Goal: Task Accomplishment & Management: Manage account settings

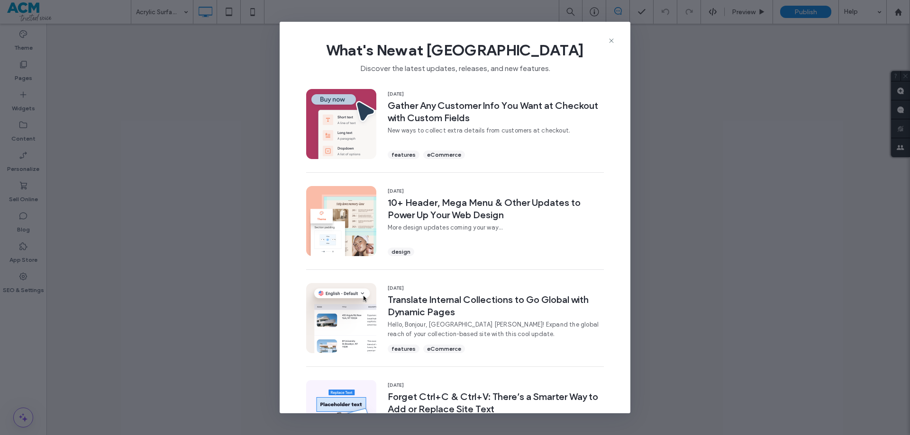
click at [613, 38] on icon at bounding box center [611, 41] width 8 height 8
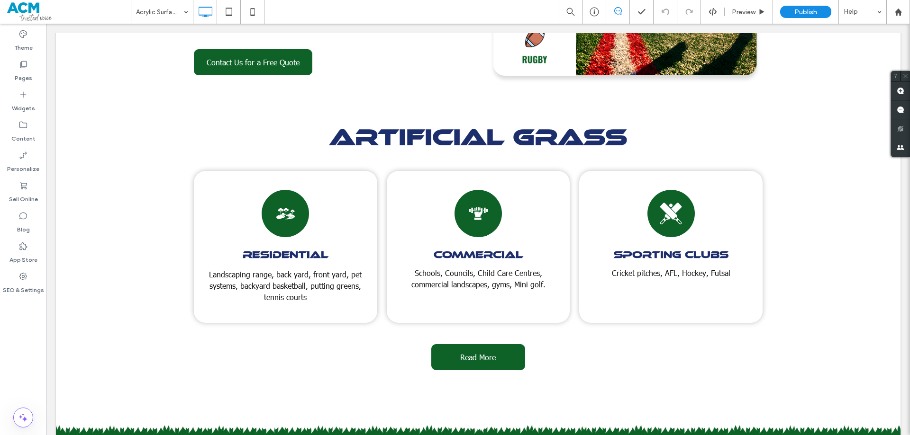
scroll to position [2091, 0]
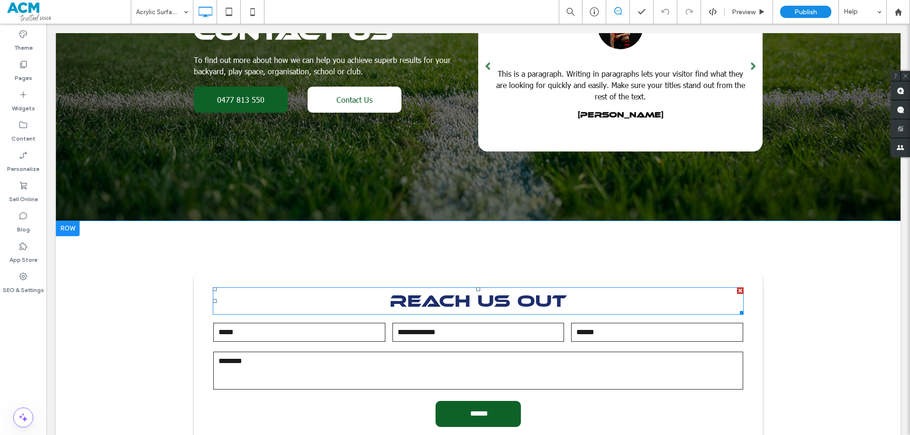
click at [505, 291] on span "REACH US OUT" at bounding box center [477, 301] width 177 height 20
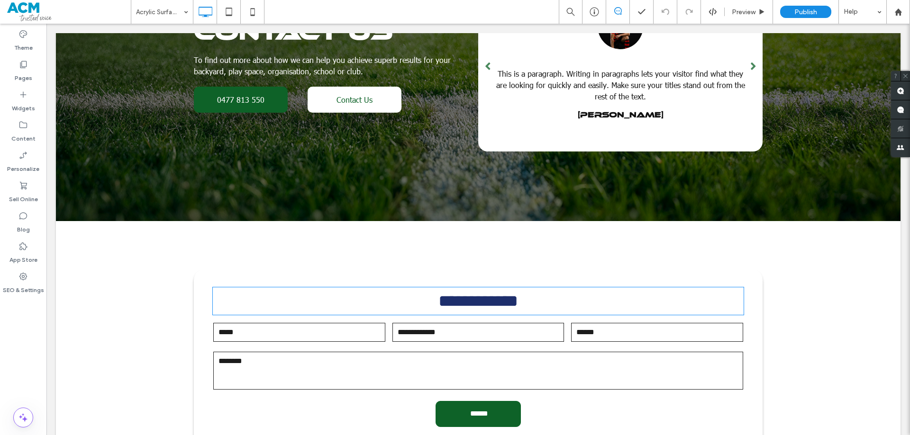
type input "**********"
type input "**"
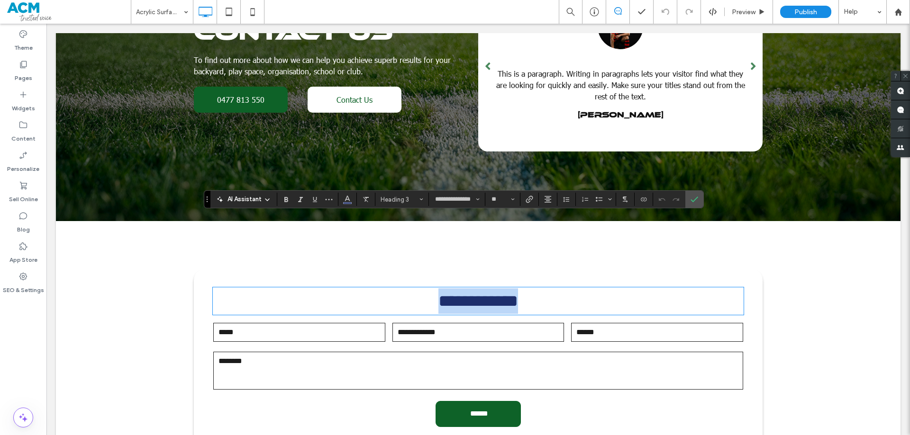
click at [504, 293] on span "**********" at bounding box center [478, 301] width 80 height 17
drag, startPoint x: 515, startPoint y: 228, endPoint x: 468, endPoint y: 231, distance: 47.4
click at [468, 293] on span "**********" at bounding box center [478, 301] width 80 height 17
drag, startPoint x: 693, startPoint y: 200, endPoint x: 648, endPoint y: 171, distance: 53.7
click at [693, 200] on icon "Confirm" at bounding box center [694, 200] width 8 height 8
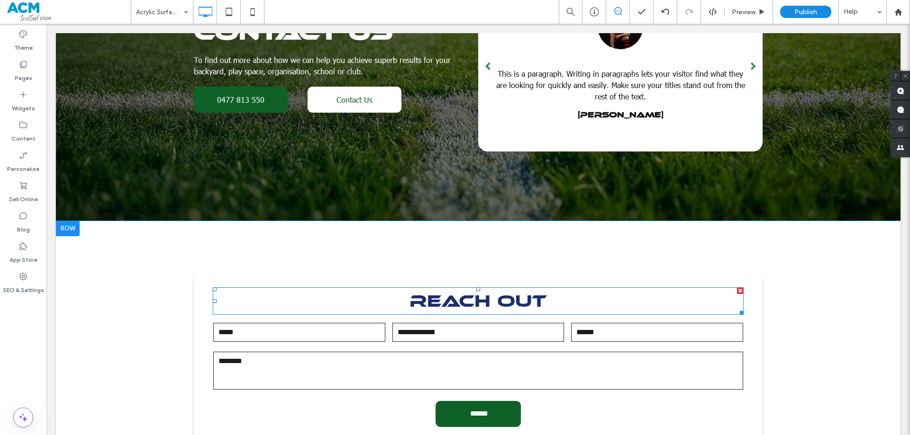
click at [525, 291] on span "REACH OUT" at bounding box center [477, 301] width 137 height 20
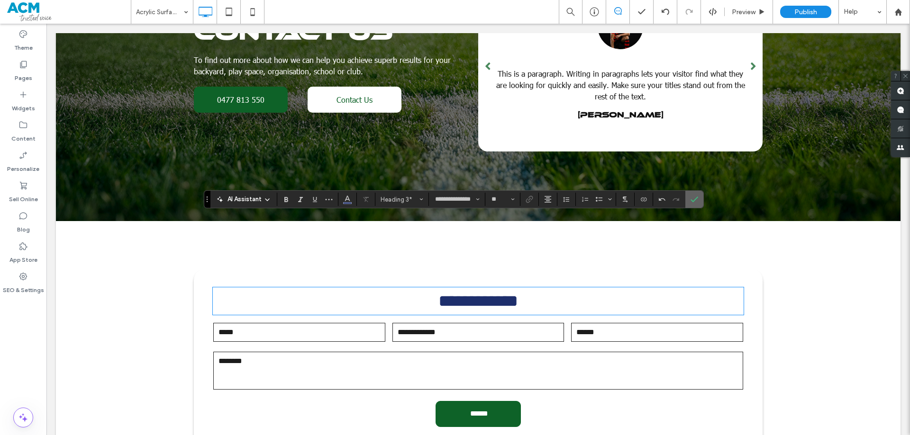
drag, startPoint x: 691, startPoint y: 200, endPoint x: 666, endPoint y: 76, distance: 127.1
click at [691, 200] on use "Confirm" at bounding box center [694, 200] width 8 height 6
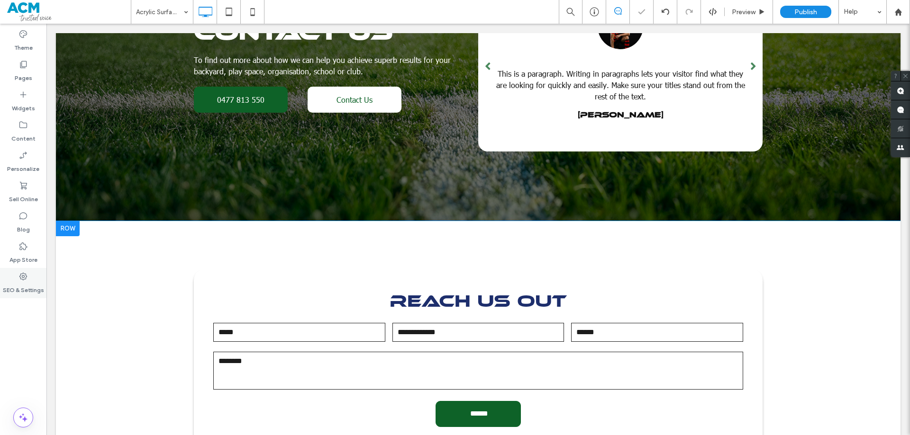
click at [23, 292] on label "SEO & Settings" at bounding box center [23, 287] width 41 height 13
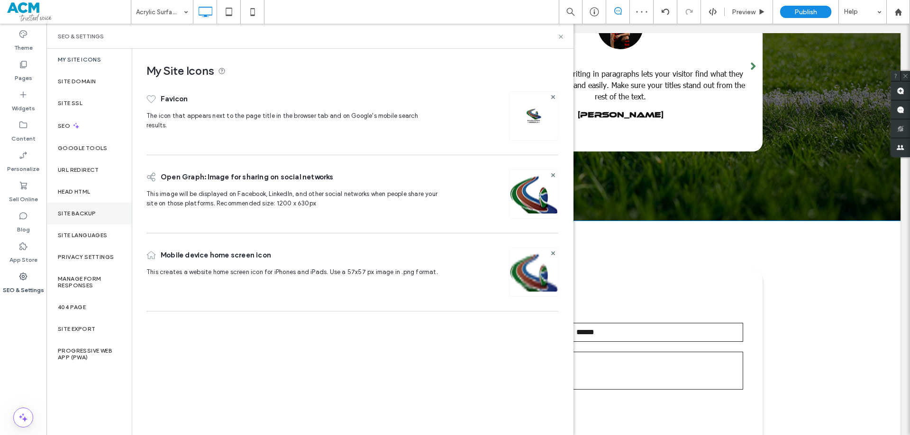
click at [70, 221] on div "Site Backup" at bounding box center [88, 214] width 85 height 22
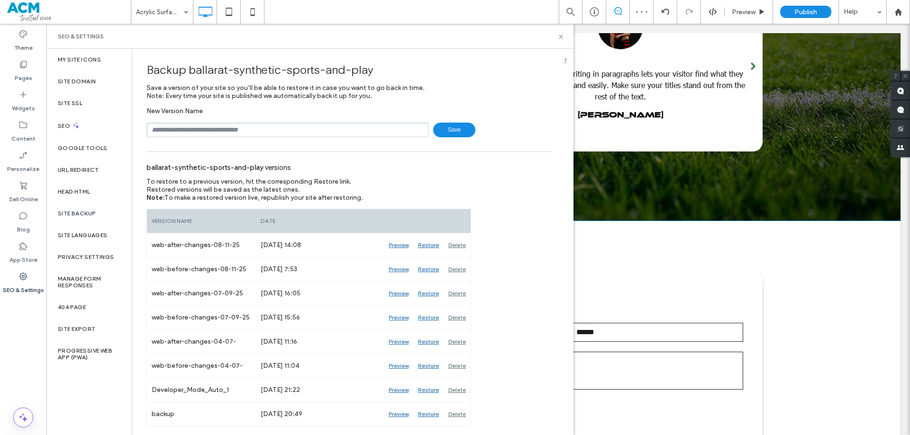
click at [262, 131] on input "text" at bounding box center [287, 130] width 282 height 15
type input "**********"
drag, startPoint x: 559, startPoint y: 37, endPoint x: 714, endPoint y: 168, distance: 202.3
click at [559, 37] on icon at bounding box center [560, 36] width 7 height 7
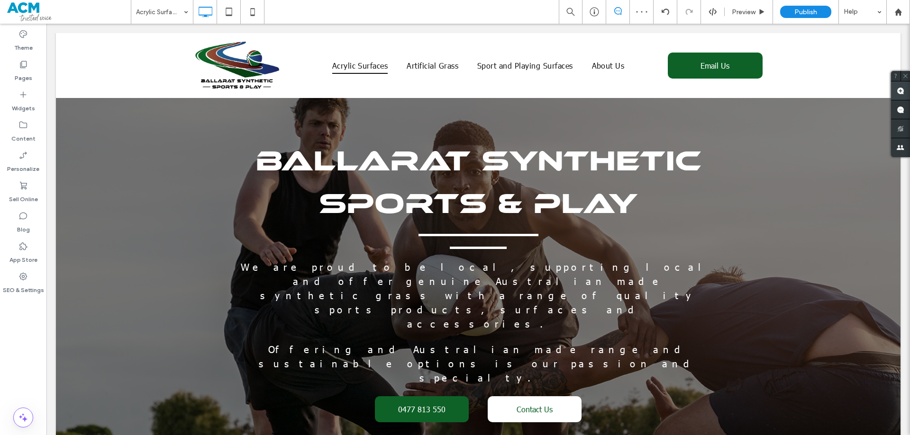
click at [900, 92] on use at bounding box center [900, 91] width 8 height 8
click at [800, 67] on div "Click To Paste Acrylic Surfaces Artificial Grass Sport and Playing Surfaces Abo…" at bounding box center [478, 65] width 844 height 65
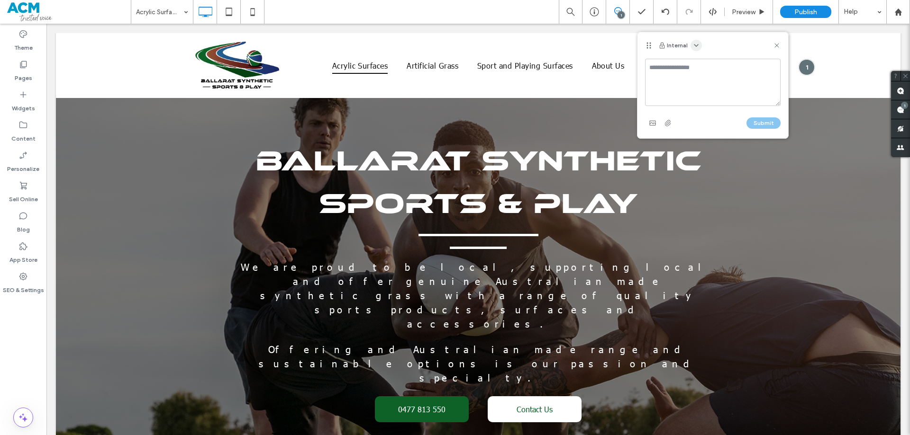
click at [693, 46] on icon "button" at bounding box center [696, 46] width 8 height 8
click at [716, 66] on span "Public - visible to clients & team" at bounding box center [742, 67] width 93 height 9
click at [695, 78] on textarea at bounding box center [712, 82] width 135 height 47
type textarea "***"
drag, startPoint x: 765, startPoint y: 125, endPoint x: 465, endPoint y: 7, distance: 321.8
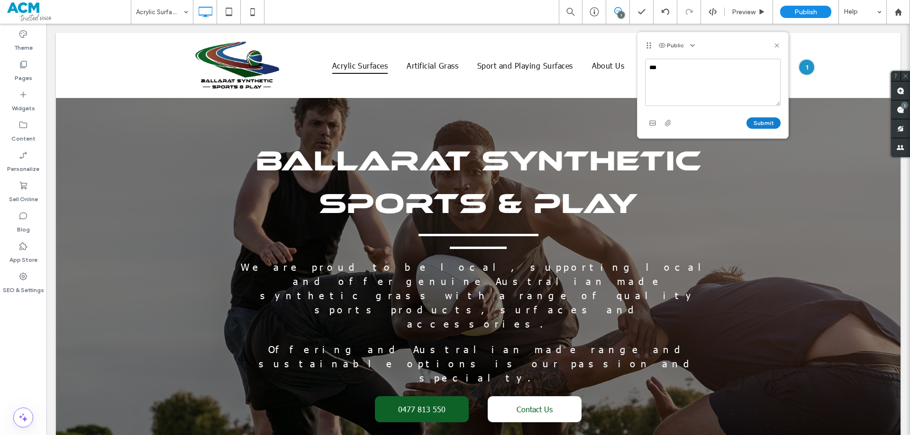
click at [765, 125] on button "Submit" at bounding box center [763, 122] width 34 height 11
click at [776, 42] on icon at bounding box center [777, 46] width 8 height 8
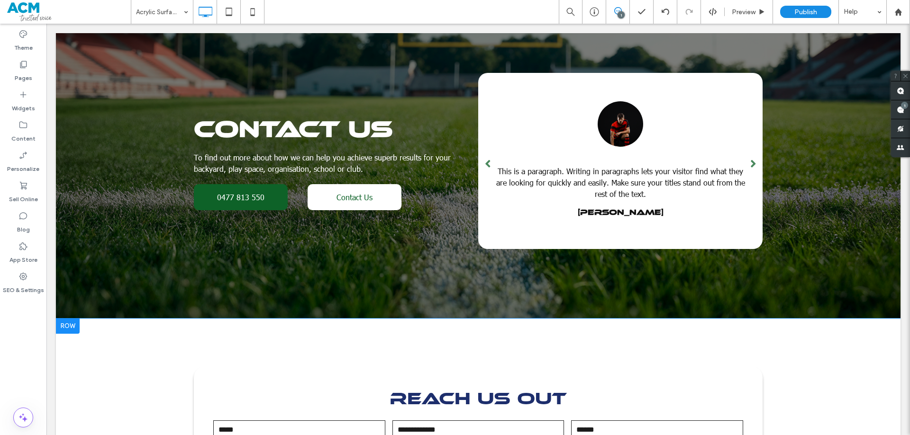
scroll to position [1987, 0]
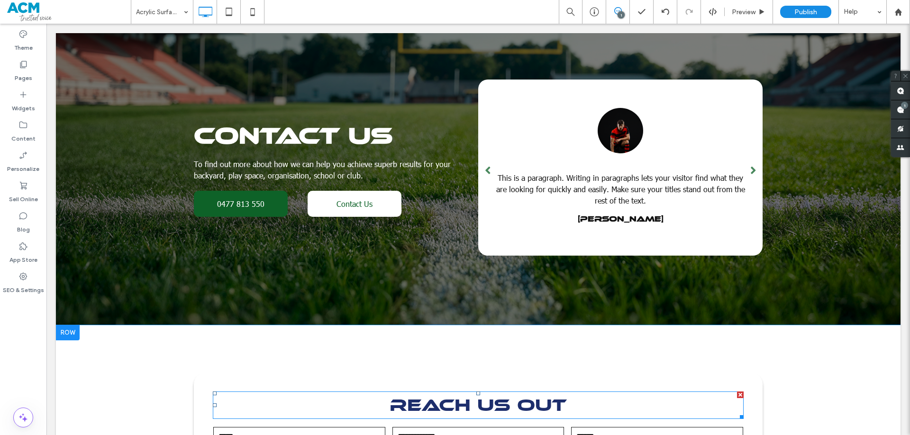
click at [479, 395] on span "REACH US OUT" at bounding box center [477, 405] width 177 height 20
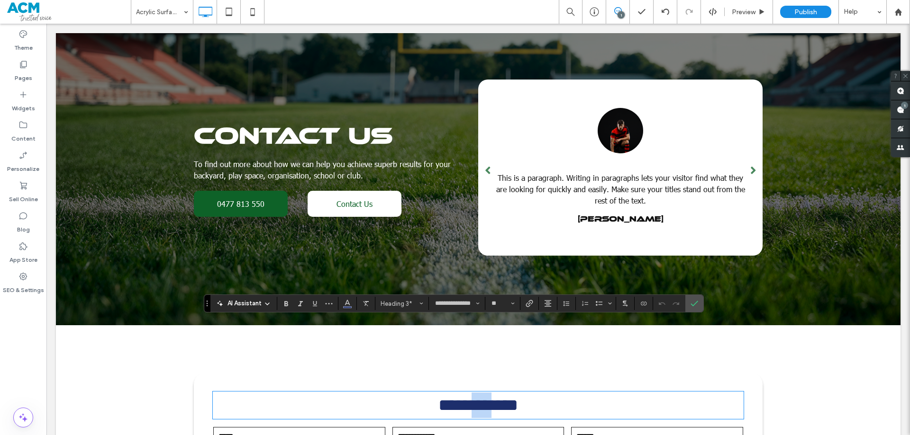
drag, startPoint x: 504, startPoint y: 330, endPoint x: 465, endPoint y: 329, distance: 39.8
click at [465, 397] on span "**********" at bounding box center [478, 405] width 80 height 17
drag, startPoint x: 690, startPoint y: 304, endPoint x: 586, endPoint y: 259, distance: 112.6
click at [690, 304] on icon "Confirm" at bounding box center [694, 304] width 8 height 8
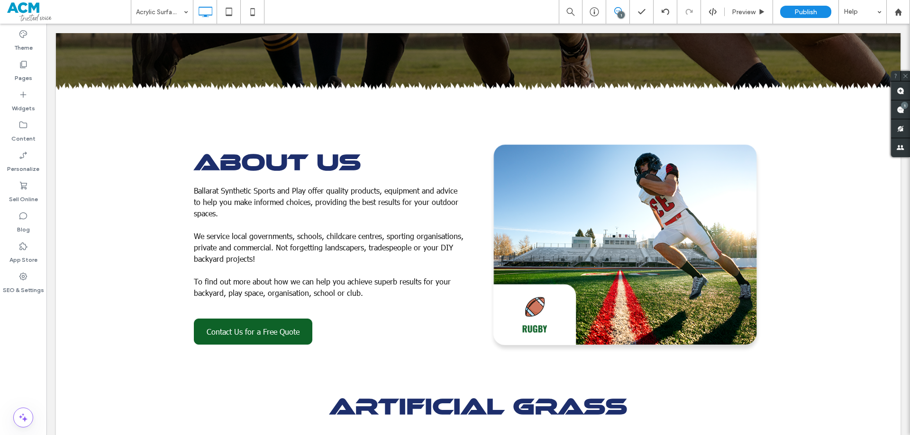
scroll to position [426, 0]
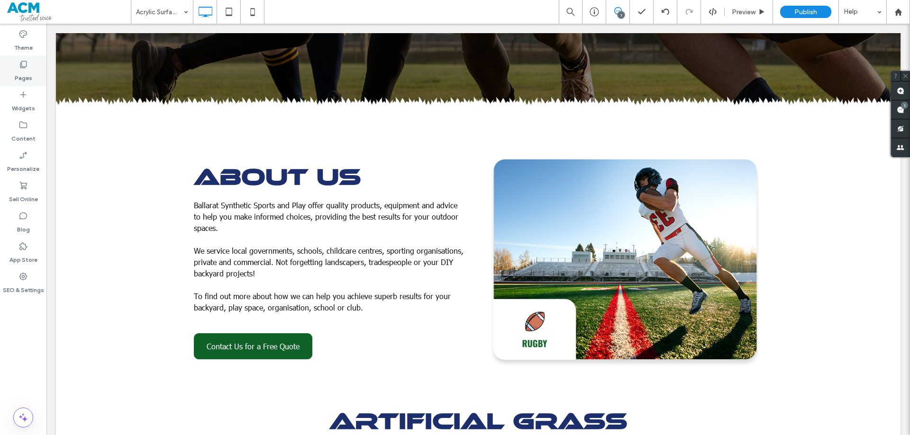
click at [16, 65] on div "Pages" at bounding box center [23, 71] width 46 height 30
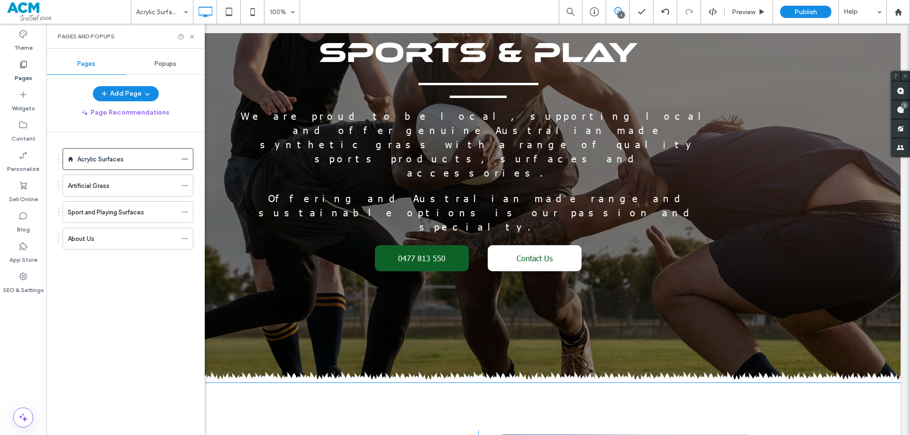
scroll to position [0, 0]
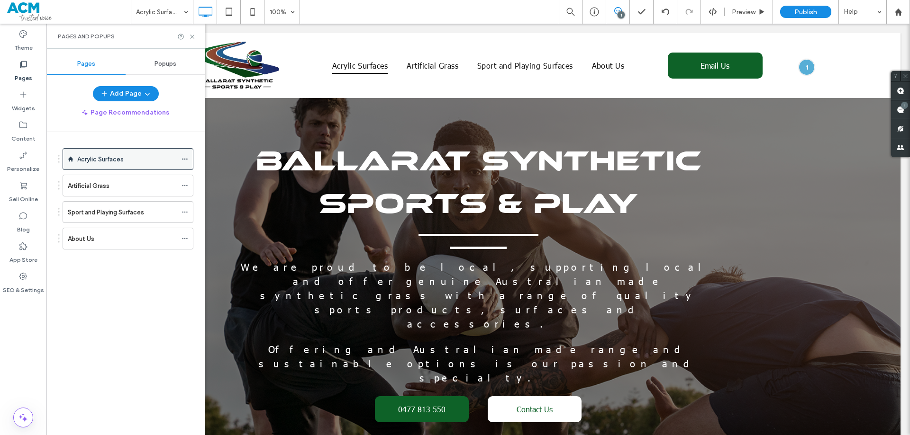
click at [186, 156] on icon at bounding box center [184, 159] width 7 height 7
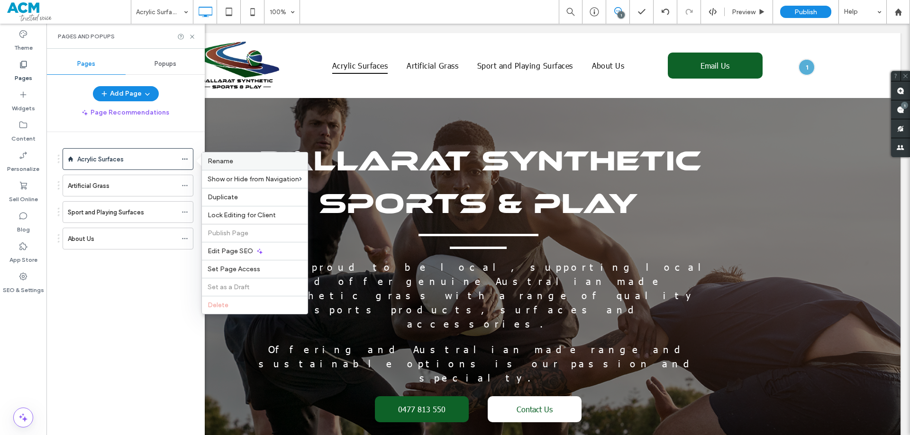
click at [221, 162] on span "Rename" at bounding box center [220, 161] width 26 height 8
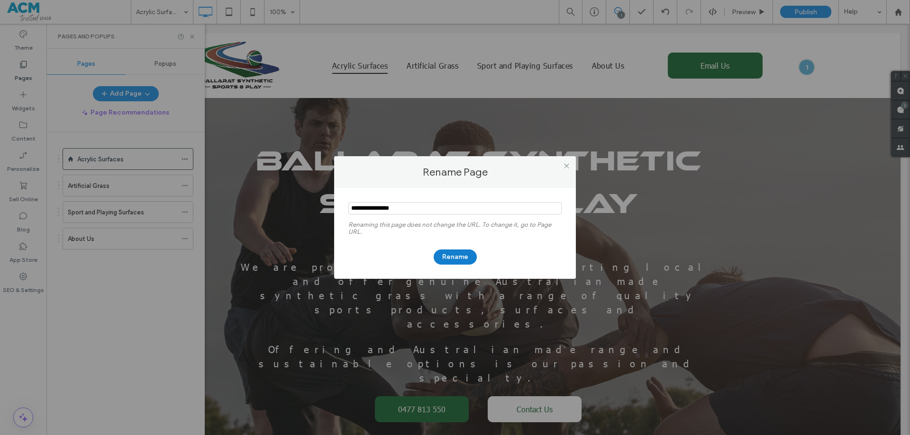
type input "**********"
click at [453, 253] on button "Rename" at bounding box center [454, 257] width 43 height 15
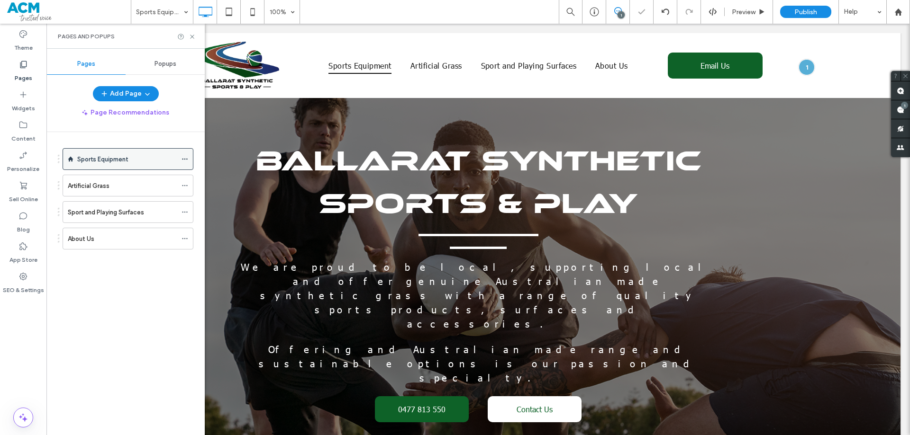
click at [183, 156] on icon at bounding box center [184, 159] width 7 height 7
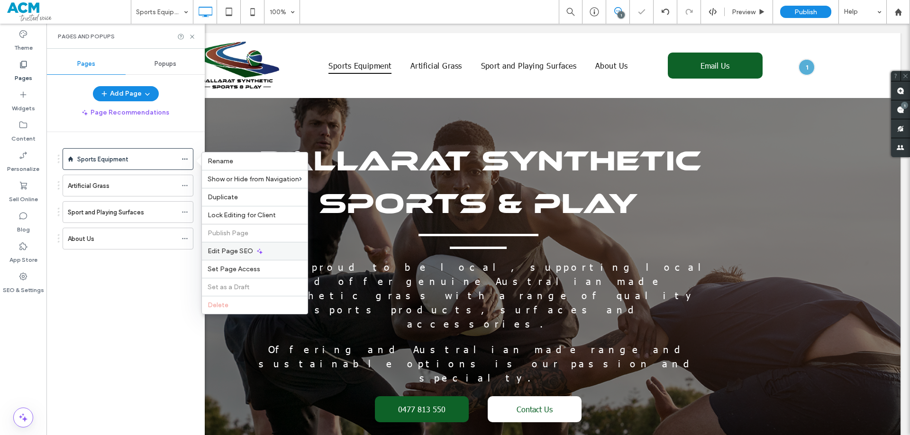
click at [243, 251] on span "Edit Page SEO" at bounding box center [229, 251] width 45 height 8
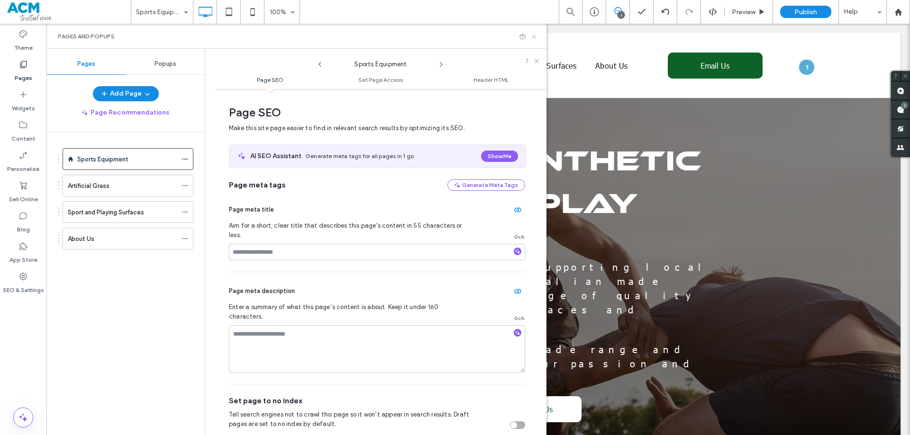
click at [533, 38] on icon at bounding box center [533, 36] width 7 height 7
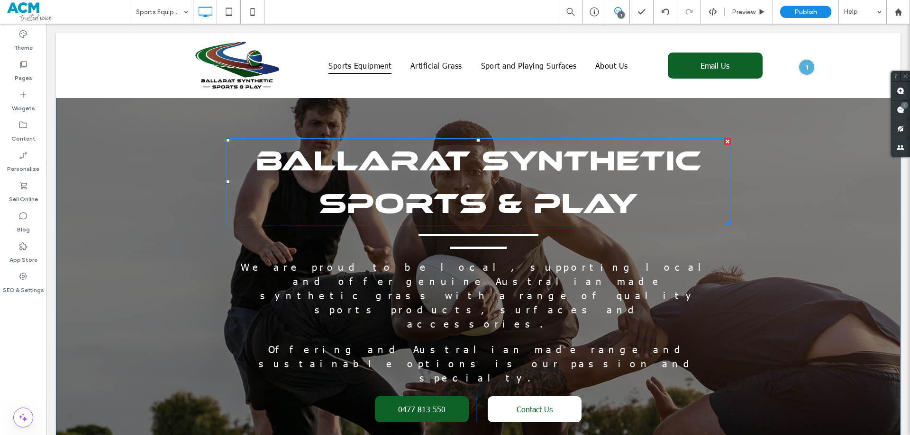
click at [571, 165] on span "BALLARAT SYNTHETIC SPORTS & PLAY" at bounding box center [477, 182] width 445 height 77
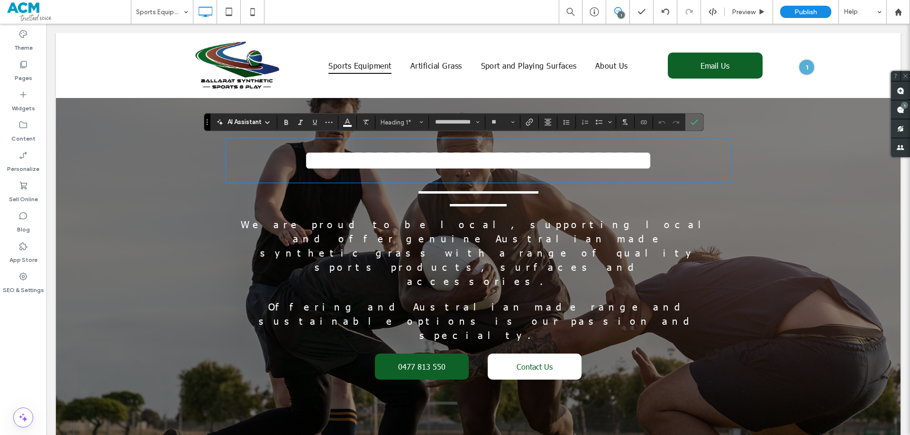
drag, startPoint x: 698, startPoint y: 118, endPoint x: 333, endPoint y: 85, distance: 366.3
click at [698, 118] on label "Confirm" at bounding box center [694, 122] width 14 height 17
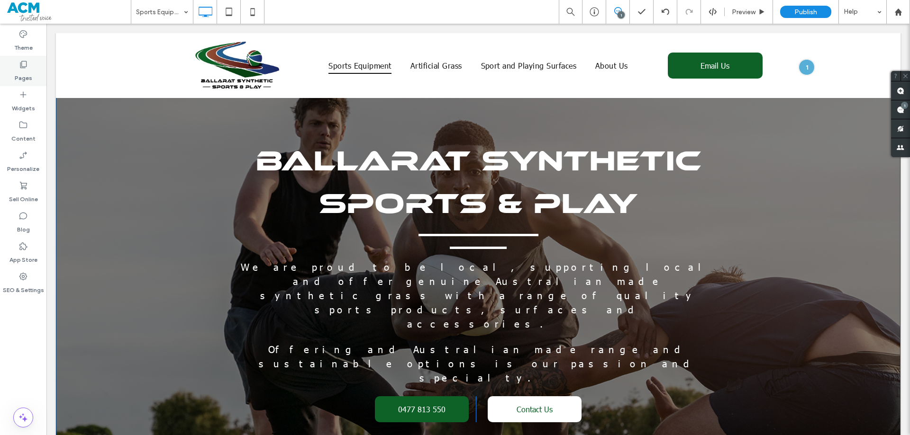
click at [13, 64] on div "Pages" at bounding box center [23, 71] width 46 height 30
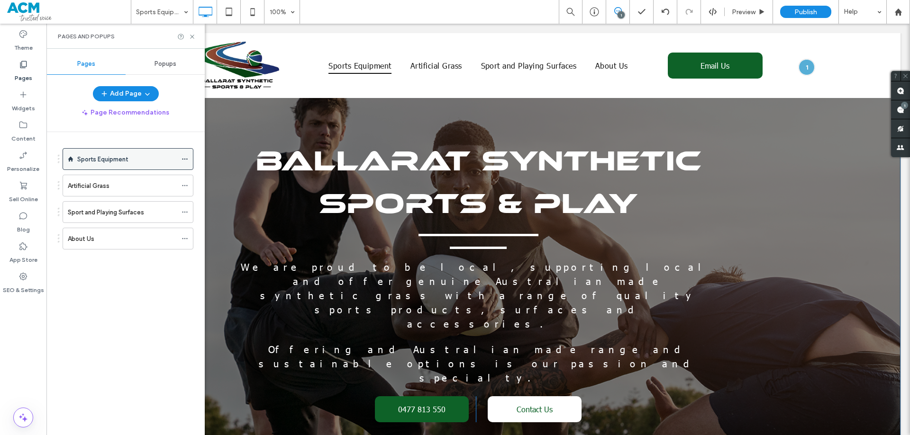
click at [185, 155] on span at bounding box center [184, 159] width 7 height 14
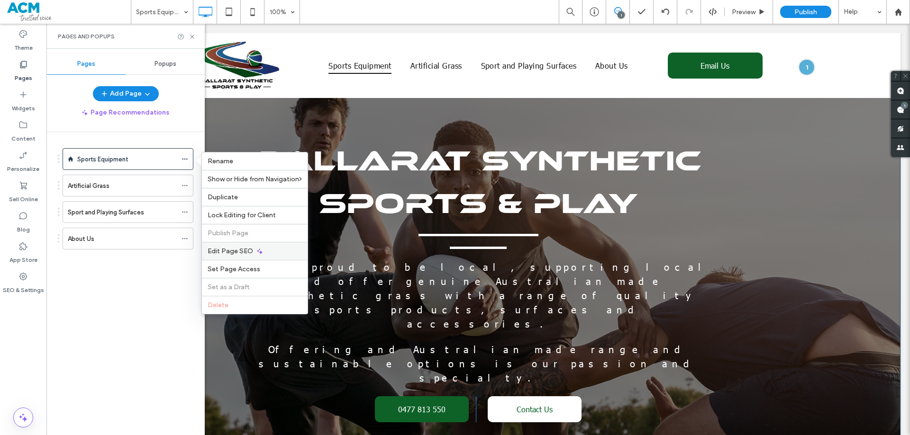
click at [241, 252] on span "Edit Page SEO" at bounding box center [229, 251] width 45 height 8
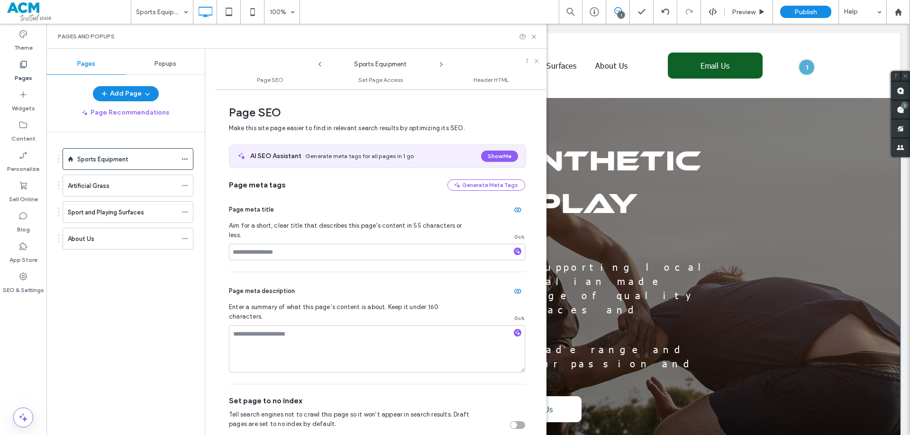
scroll to position [5, 0]
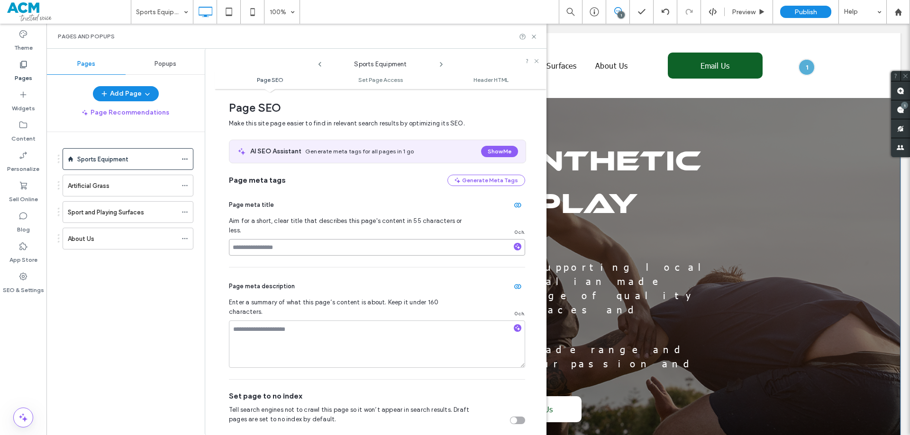
click at [303, 239] on input at bounding box center [377, 247] width 296 height 17
paste input "**********"
drag, startPoint x: 236, startPoint y: 237, endPoint x: 384, endPoint y: 235, distance: 147.3
click at [384, 239] on input "**********" at bounding box center [377, 247] width 296 height 17
click at [305, 242] on input "**********" at bounding box center [377, 247] width 296 height 17
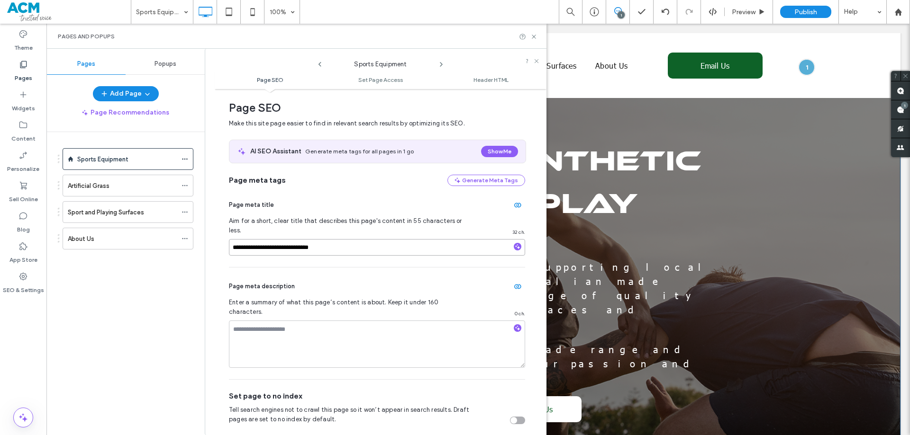
drag, startPoint x: 263, startPoint y: 238, endPoint x: 235, endPoint y: 235, distance: 28.5
click at [235, 239] on input "**********" at bounding box center [377, 247] width 296 height 17
drag, startPoint x: 259, startPoint y: 238, endPoint x: 289, endPoint y: 235, distance: 29.9
click at [289, 239] on input "**********" at bounding box center [377, 247] width 296 height 17
drag, startPoint x: 289, startPoint y: 236, endPoint x: 308, endPoint y: 237, distance: 19.0
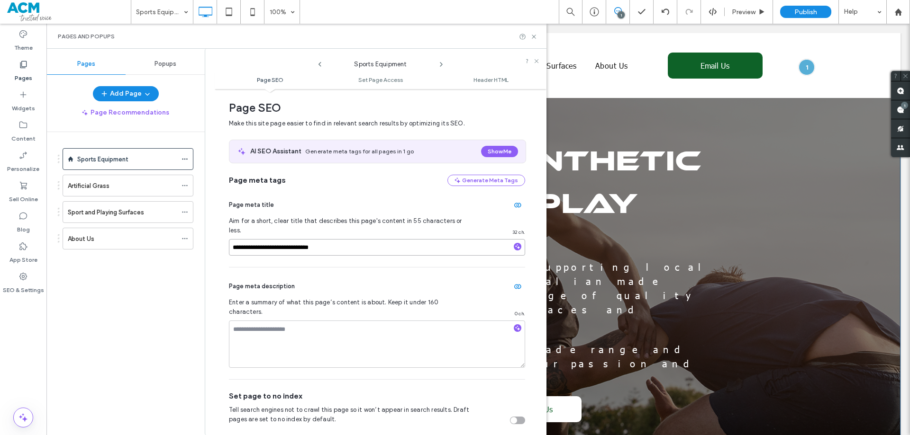
click at [308, 239] on input "**********" at bounding box center [377, 247] width 296 height 17
drag, startPoint x: 314, startPoint y: 237, endPoint x: 360, endPoint y: 241, distance: 46.5
click at [360, 241] on input "**********" at bounding box center [377, 247] width 296 height 17
type input "**********"
click at [364, 268] on div "Page meta description Enter a summary of what this page’s content is about. Kee…" at bounding box center [377, 324] width 296 height 112
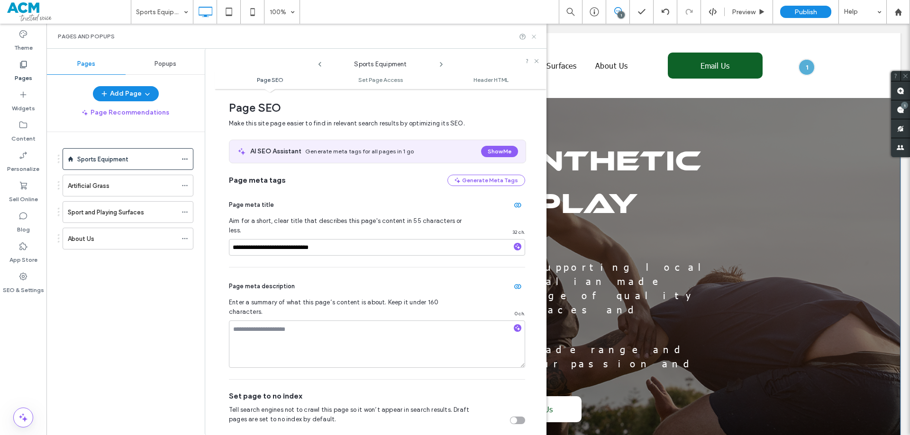
click at [533, 38] on icon at bounding box center [533, 36] width 7 height 7
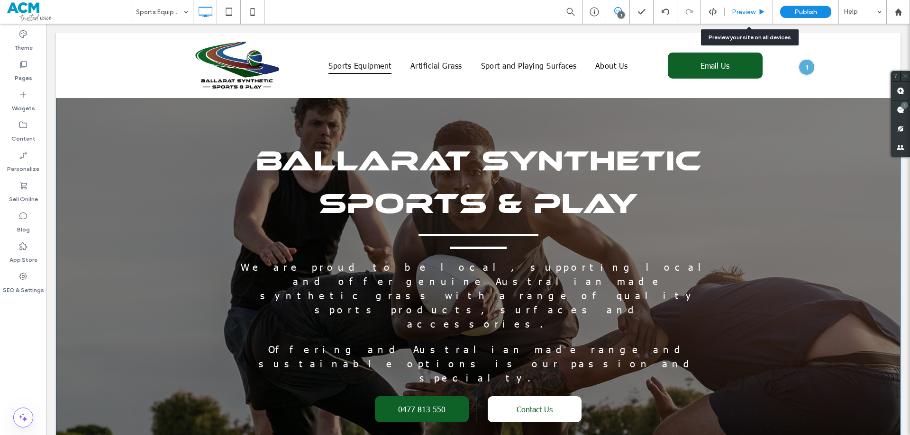
click at [747, 9] on span "Preview" at bounding box center [743, 12] width 24 height 8
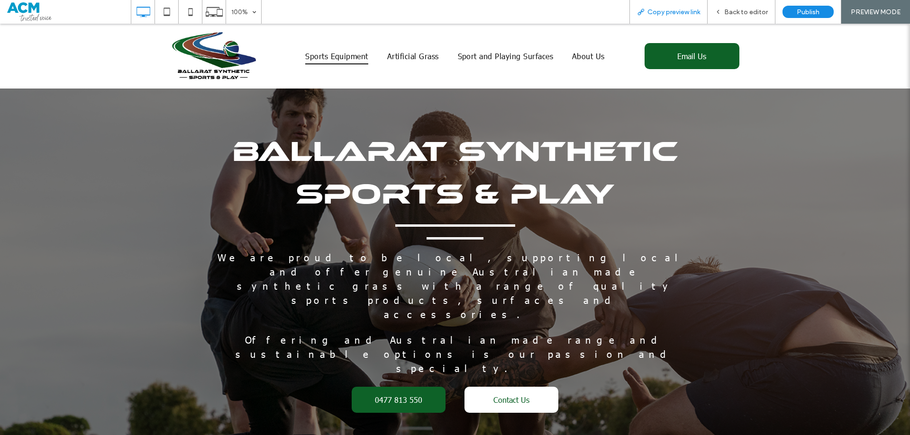
click at [657, 12] on span "Copy preview link" at bounding box center [673, 12] width 53 height 8
click at [725, 6] on div "Back to editor" at bounding box center [741, 12] width 68 height 24
click at [725, 15] on div "Back to editor" at bounding box center [740, 12] width 67 height 8
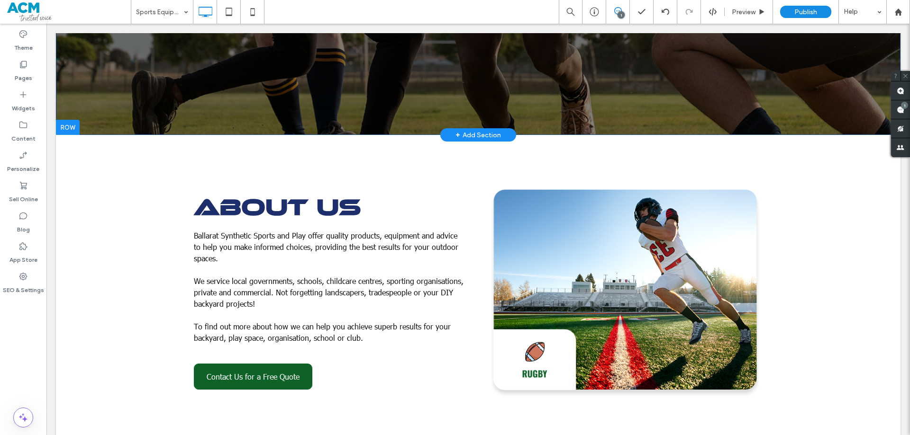
scroll to position [379, 0]
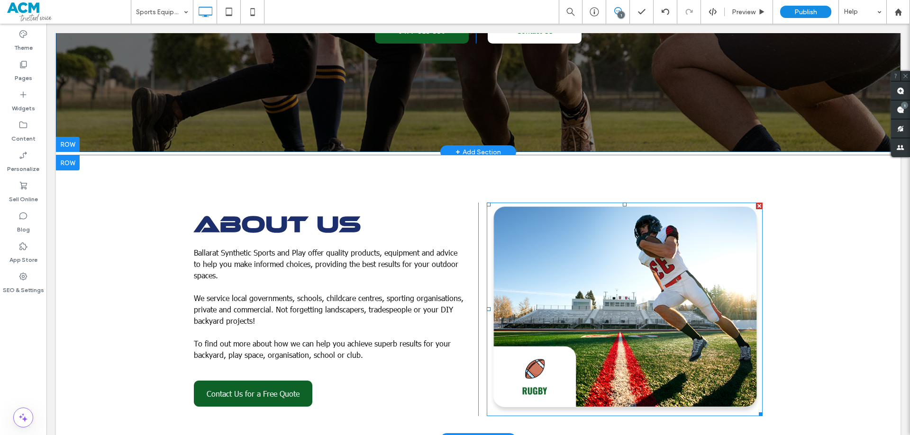
click at [652, 211] on img at bounding box center [624, 309] width 276 height 213
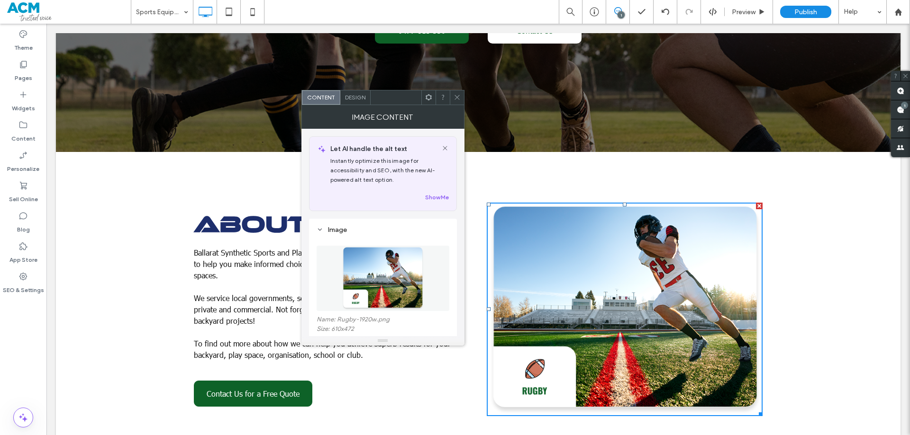
click at [456, 102] on span at bounding box center [456, 97] width 7 height 14
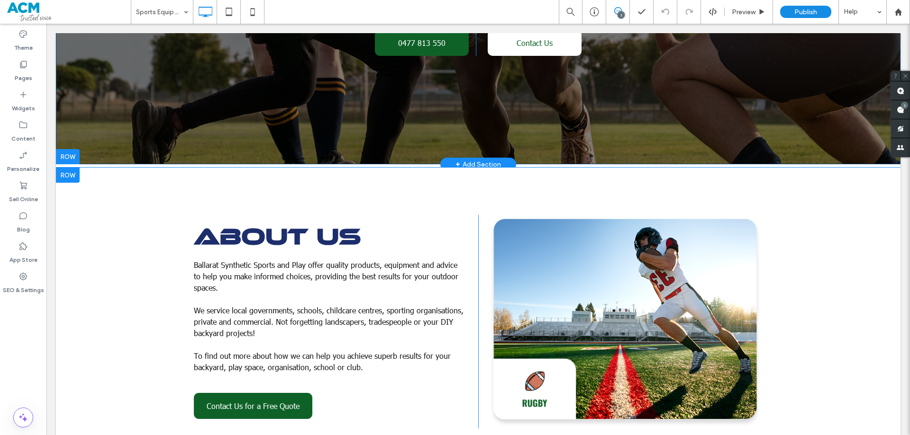
scroll to position [426, 0]
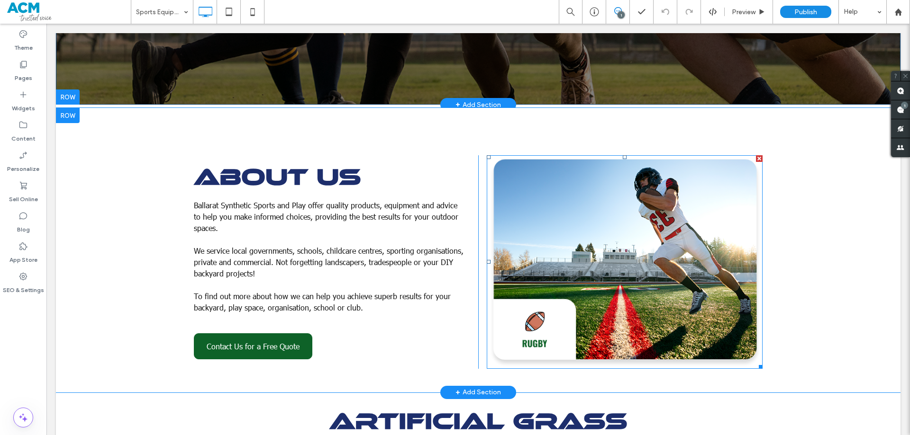
click at [635, 185] on img at bounding box center [624, 261] width 276 height 213
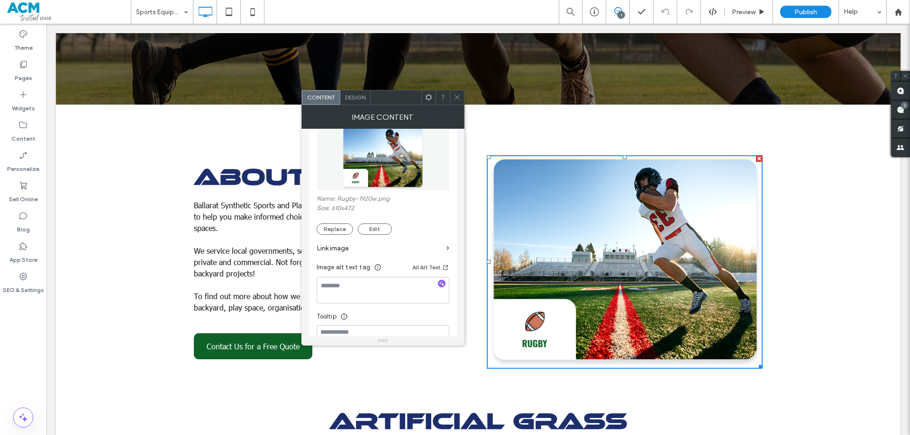
scroll to position [142, 0]
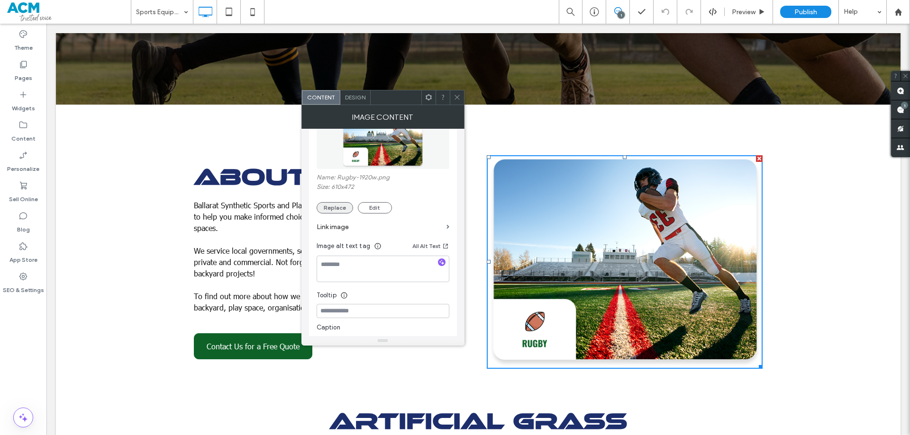
click at [338, 212] on button "Replace" at bounding box center [334, 207] width 36 height 11
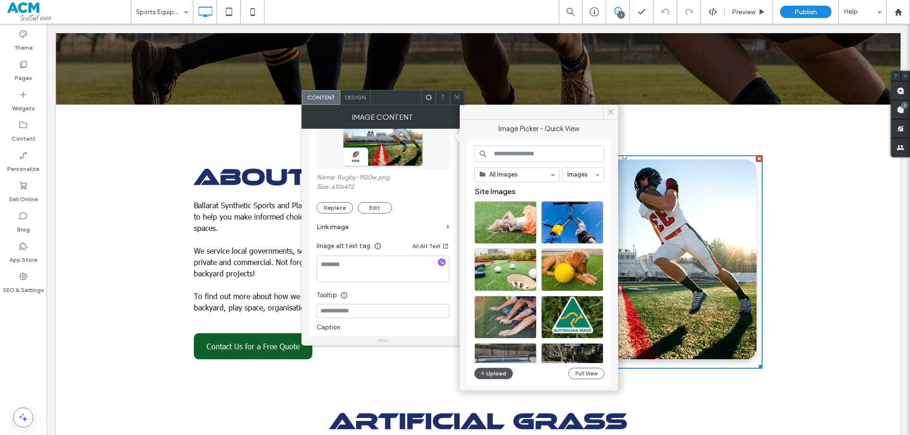
click at [498, 369] on button "Upload" at bounding box center [493, 373] width 39 height 11
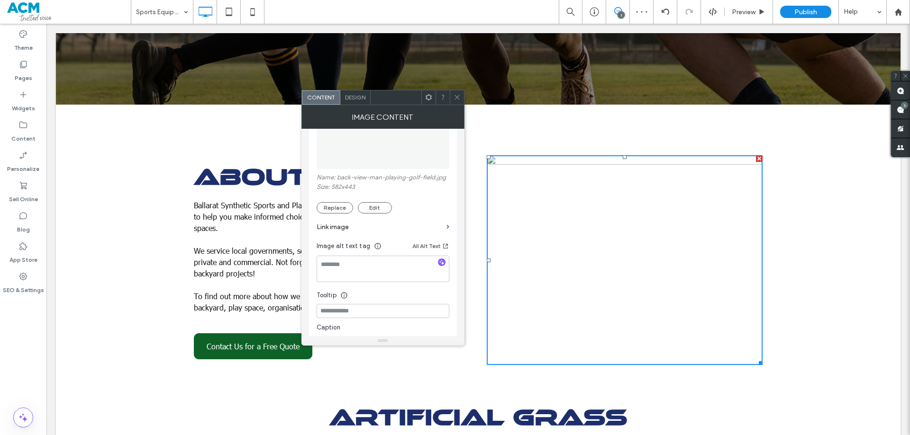
click at [456, 95] on icon at bounding box center [456, 97] width 7 height 7
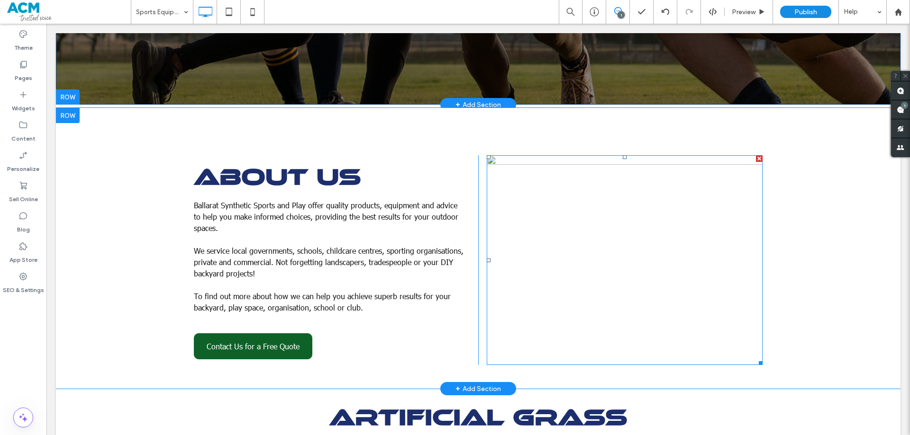
click at [569, 196] on img at bounding box center [624, 260] width 276 height 210
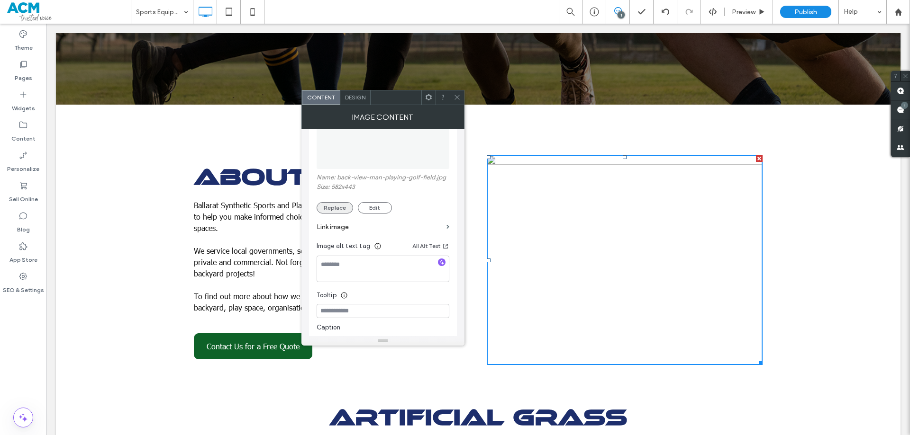
click at [335, 207] on button "Replace" at bounding box center [334, 207] width 36 height 11
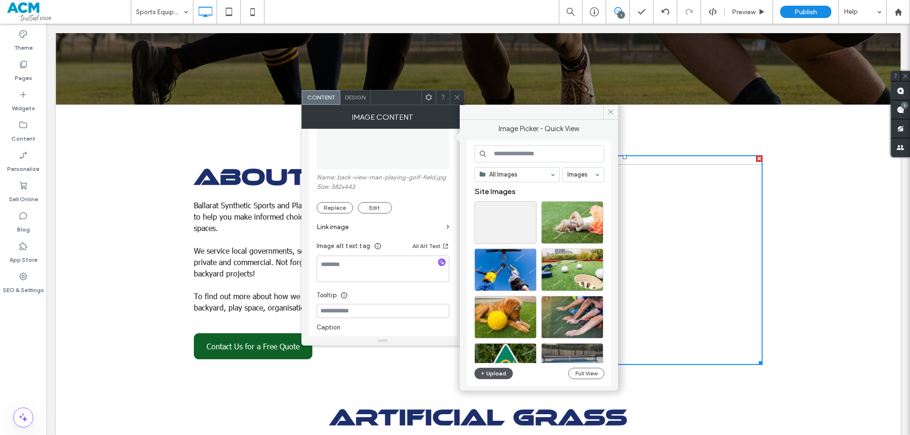
click at [499, 370] on button "Upload" at bounding box center [493, 373] width 39 height 11
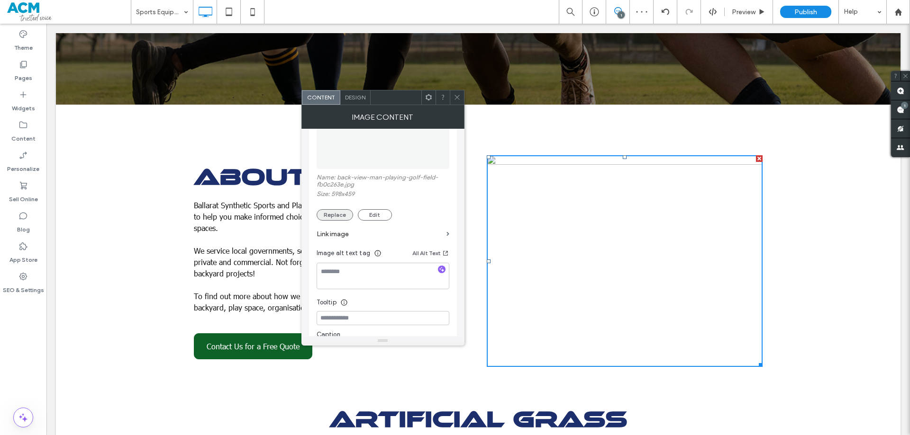
click at [335, 213] on button "Replace" at bounding box center [334, 214] width 36 height 11
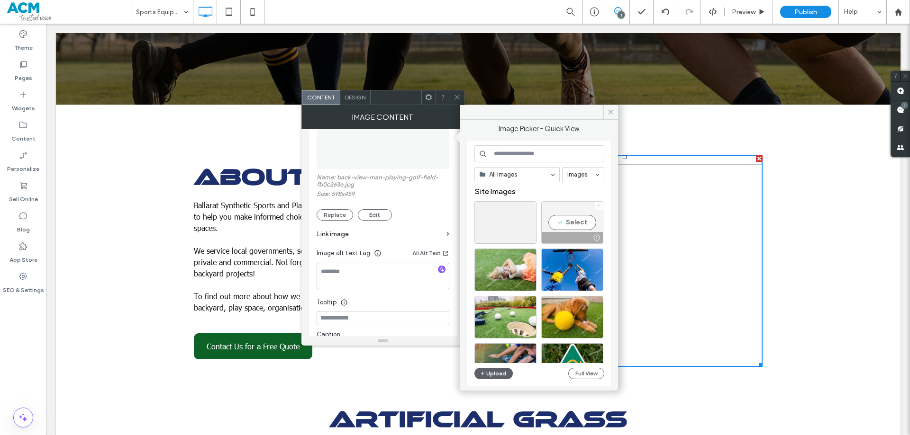
click at [597, 206] on icon at bounding box center [598, 206] width 4 height 4
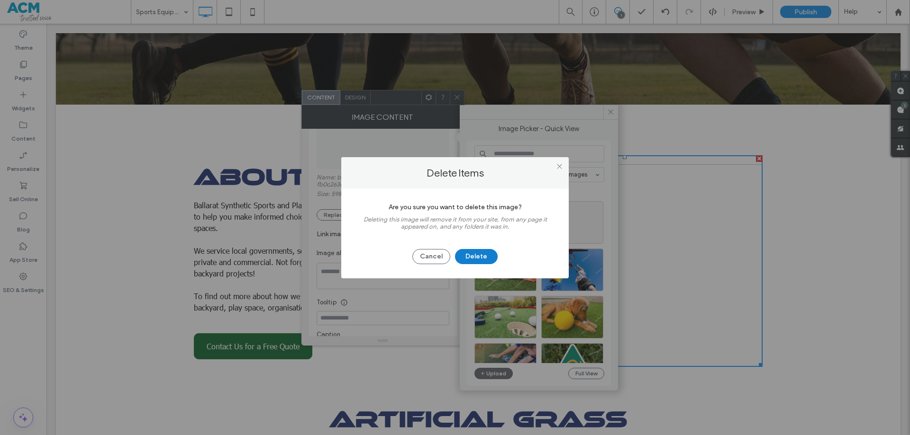
click at [488, 257] on button "Delete" at bounding box center [476, 256] width 43 height 15
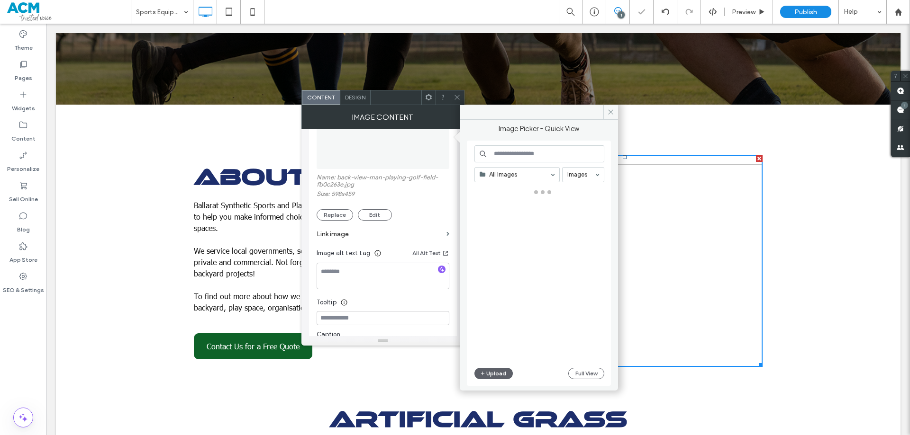
click at [456, 98] on use at bounding box center [456, 97] width 5 height 5
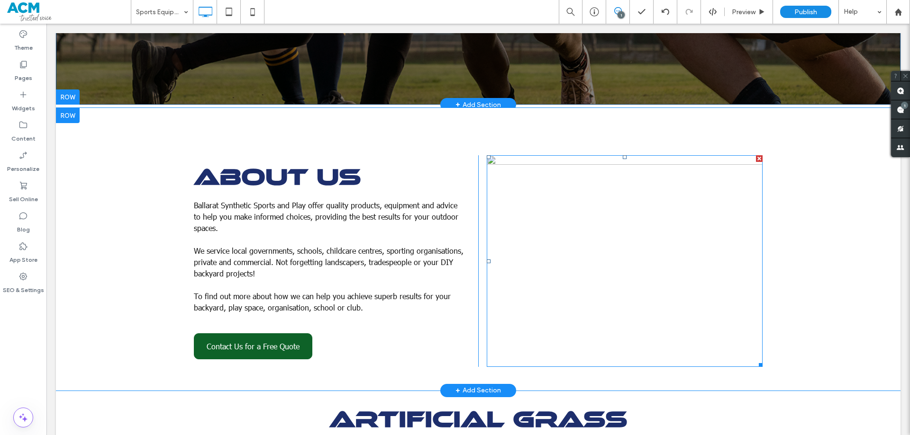
click at [656, 180] on img at bounding box center [624, 261] width 276 height 212
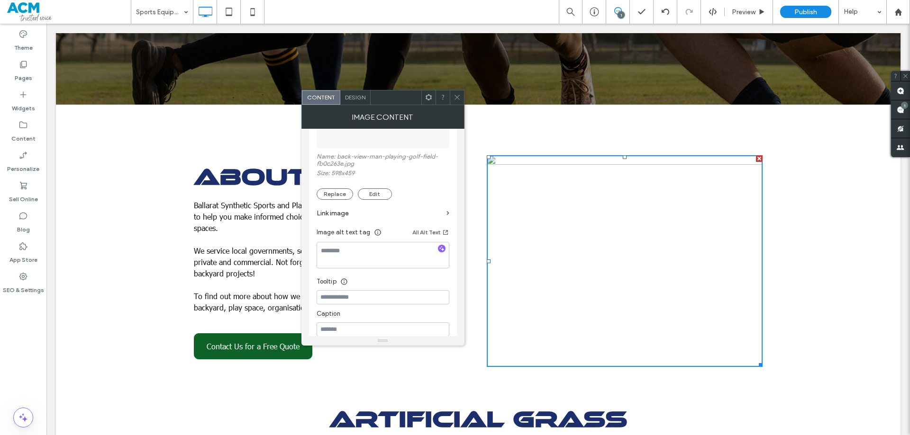
scroll to position [189, 0]
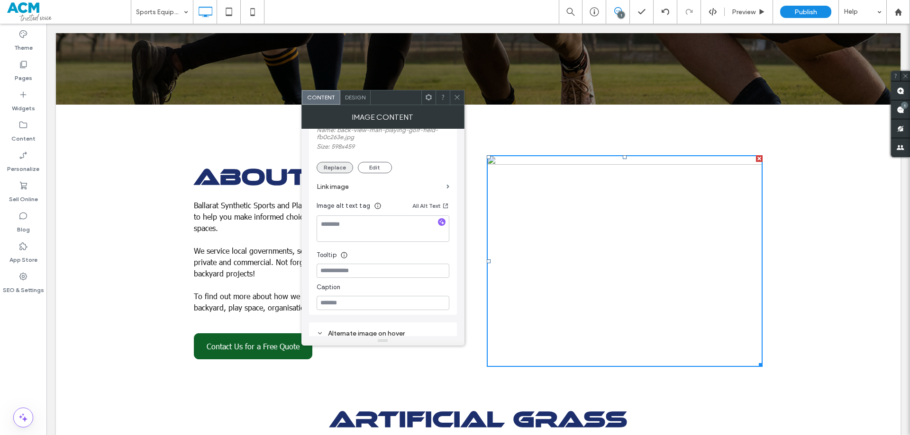
click at [336, 168] on button "Replace" at bounding box center [334, 167] width 36 height 11
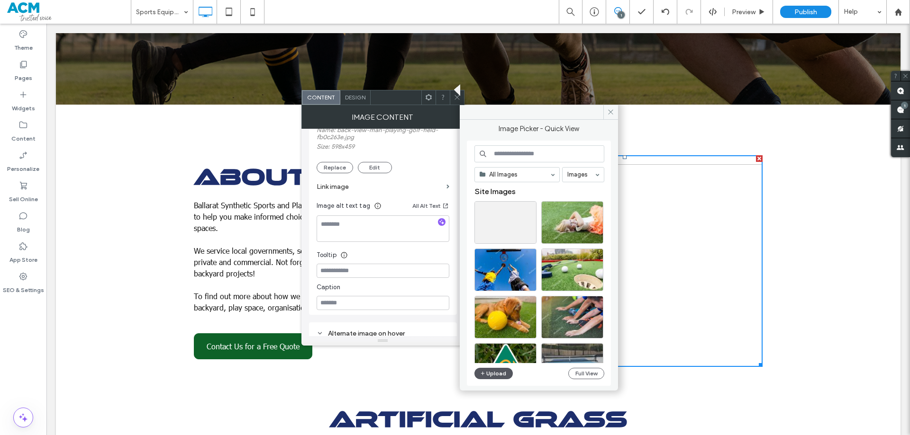
click at [503, 374] on button "Upload" at bounding box center [493, 373] width 39 height 11
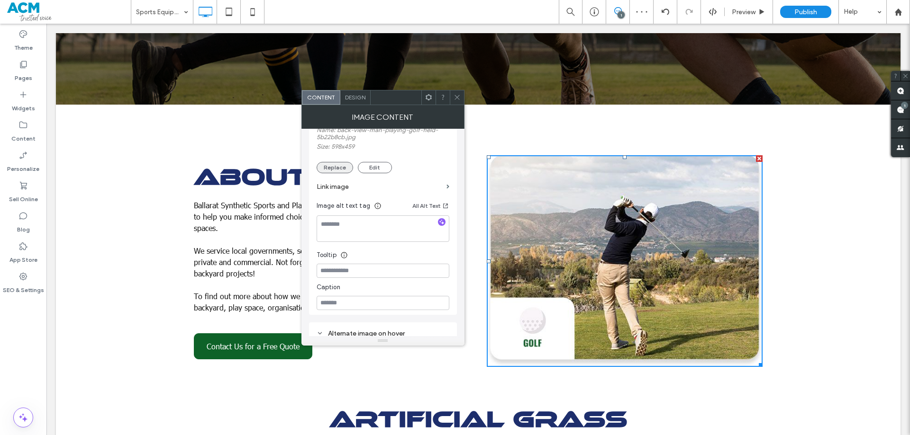
click at [333, 165] on button "Replace" at bounding box center [334, 167] width 36 height 11
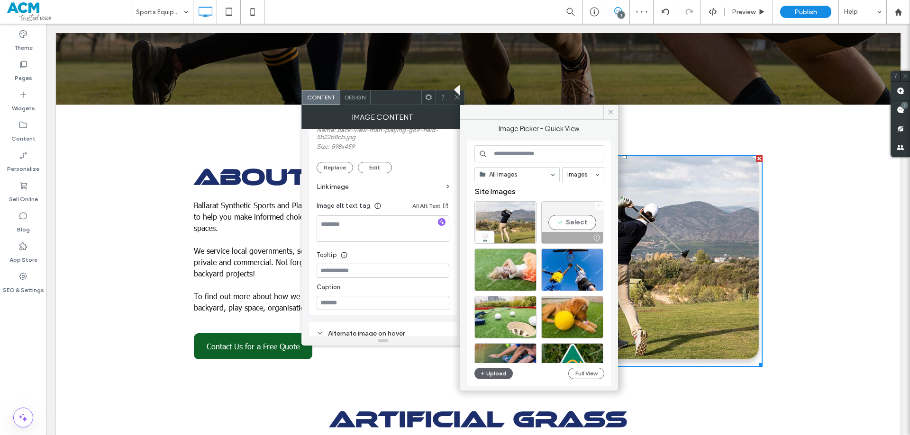
click at [597, 204] on icon at bounding box center [598, 206] width 4 height 4
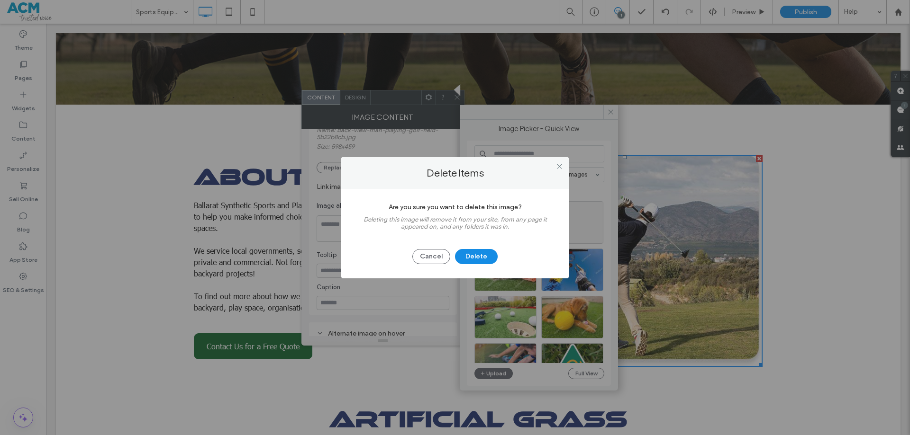
click at [479, 246] on div "Cancel Delete" at bounding box center [454, 252] width 199 height 25
drag, startPoint x: 477, startPoint y: 257, endPoint x: 459, endPoint y: 200, distance: 59.2
click at [477, 257] on button "Delete" at bounding box center [476, 256] width 43 height 15
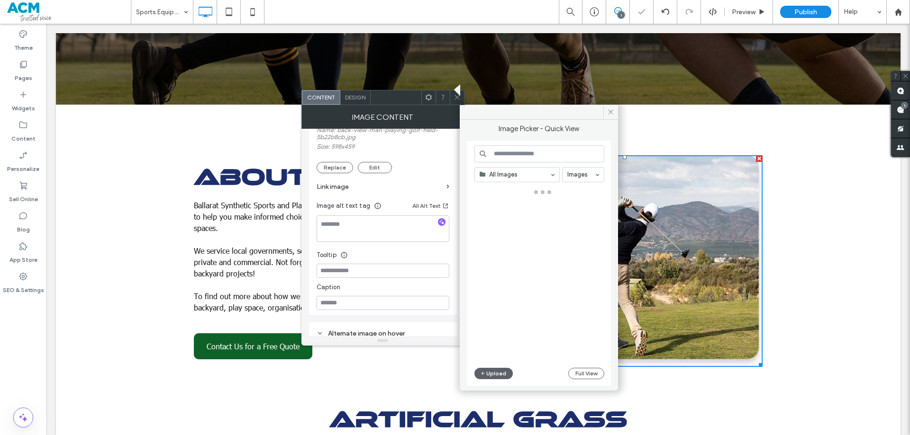
click at [455, 96] on use at bounding box center [456, 97] width 5 height 5
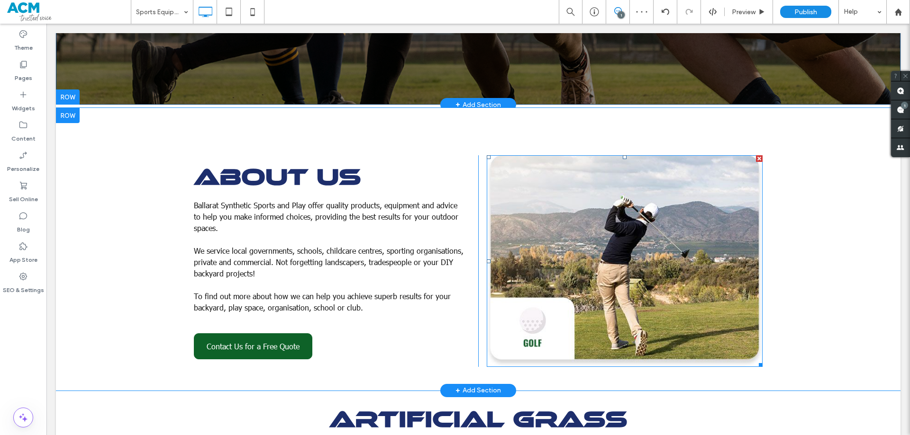
click at [609, 250] on img at bounding box center [624, 261] width 276 height 212
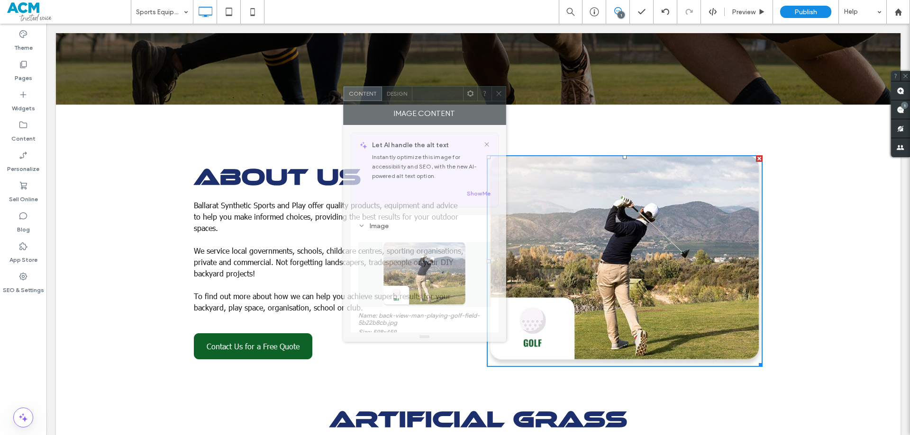
drag, startPoint x: 400, startPoint y: 98, endPoint x: 429, endPoint y: 93, distance: 29.8
click at [429, 93] on div at bounding box center [437, 94] width 51 height 14
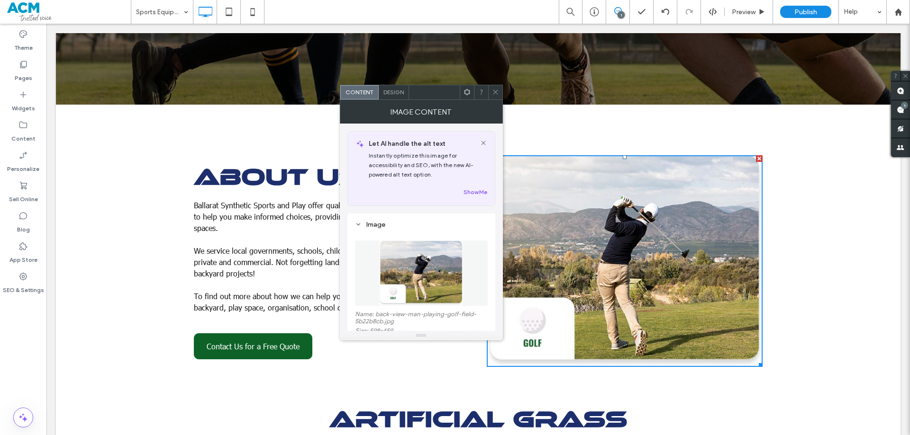
click at [493, 92] on icon at bounding box center [495, 92] width 7 height 7
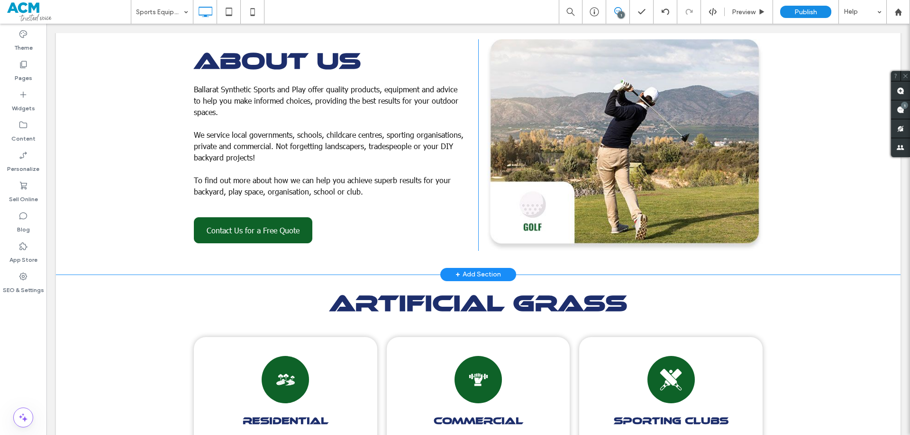
scroll to position [568, 0]
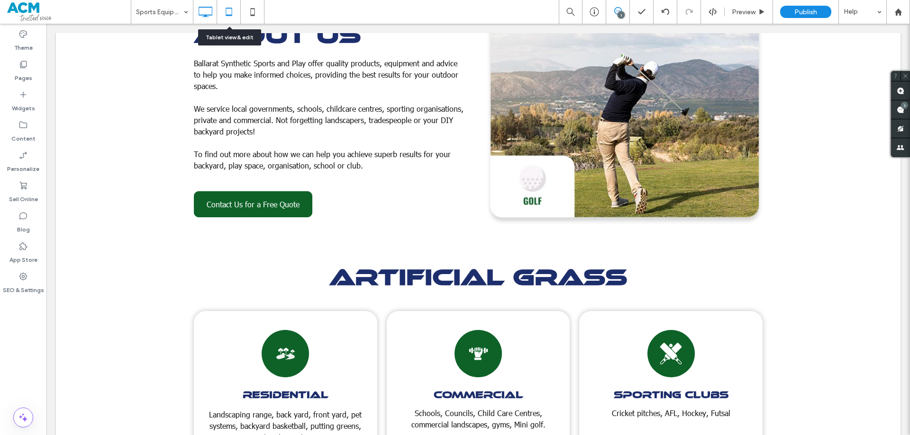
click at [222, 9] on icon at bounding box center [228, 11] width 19 height 19
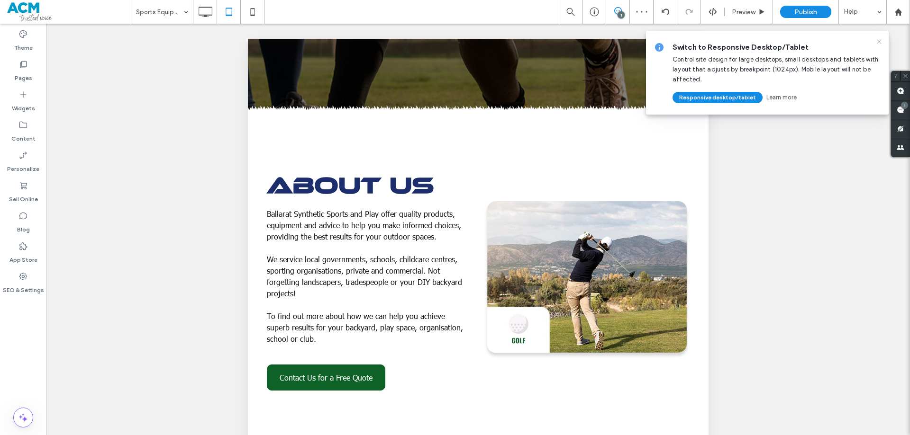
click at [878, 41] on use at bounding box center [878, 41] width 4 height 4
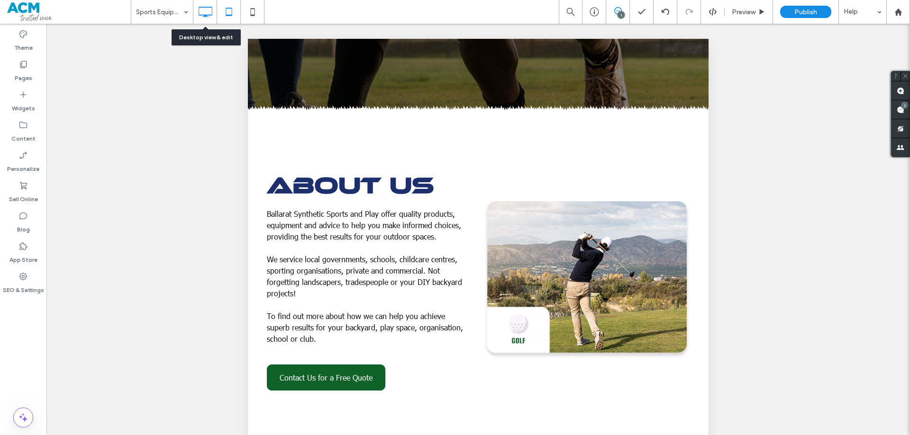
click at [199, 8] on use at bounding box center [205, 12] width 14 height 10
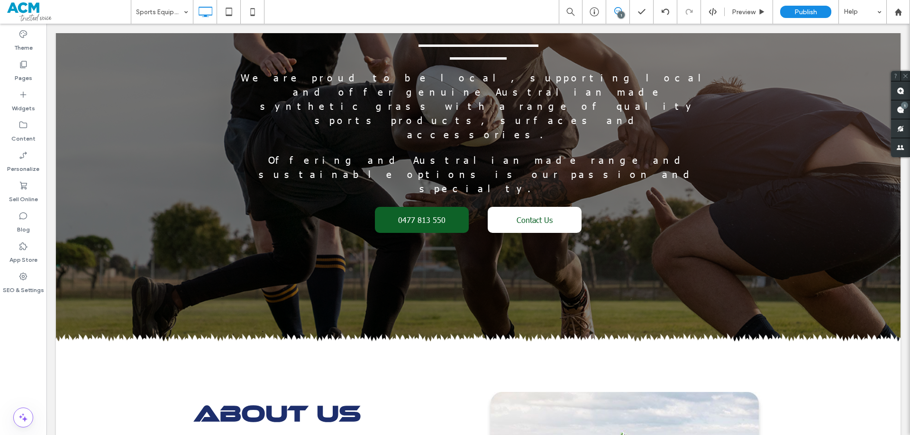
scroll to position [0, 0]
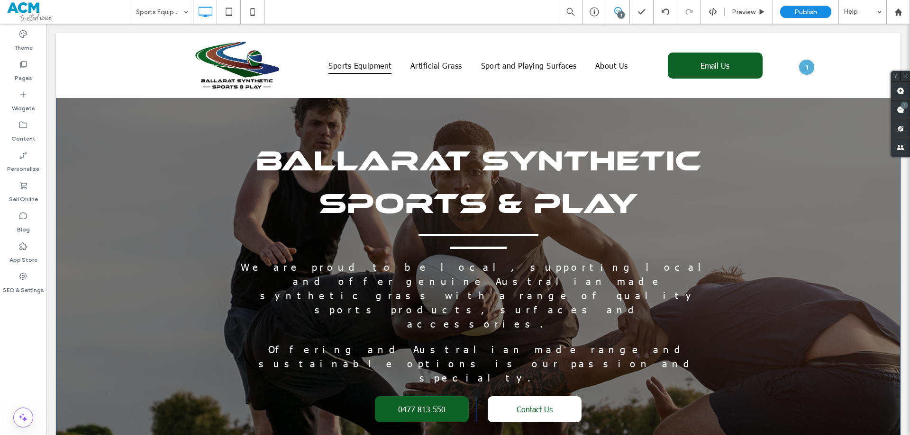
click at [834, 243] on div "BALLARAT SYNTHETIC SPORTS & PLAY We are proud to be local, supporting local and…" at bounding box center [478, 282] width 806 height 295
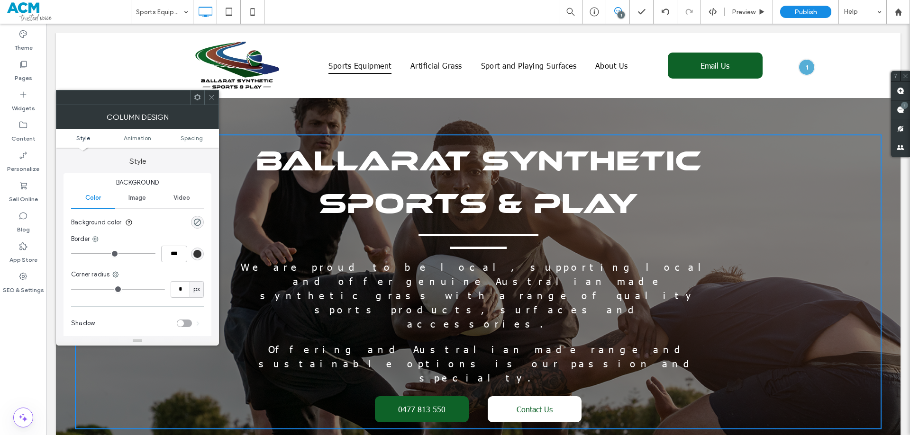
click at [208, 100] on icon at bounding box center [211, 97] width 7 height 7
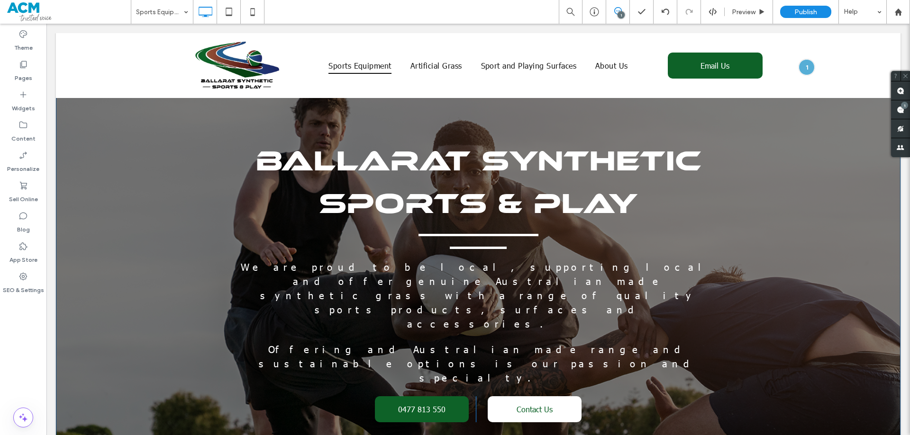
click at [139, 114] on div "BALLARAT SYNTHETIC SPORTS & PLAY We are proud to be local, supporting local and…" at bounding box center [478, 282] width 844 height 498
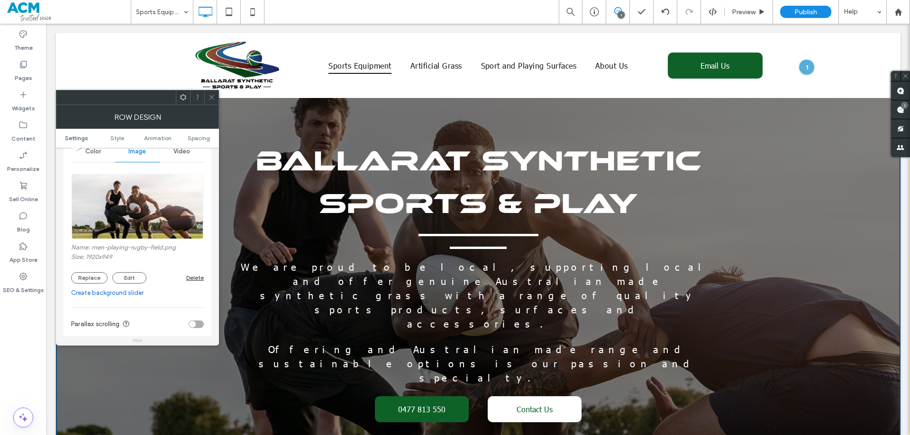
scroll to position [142, 0]
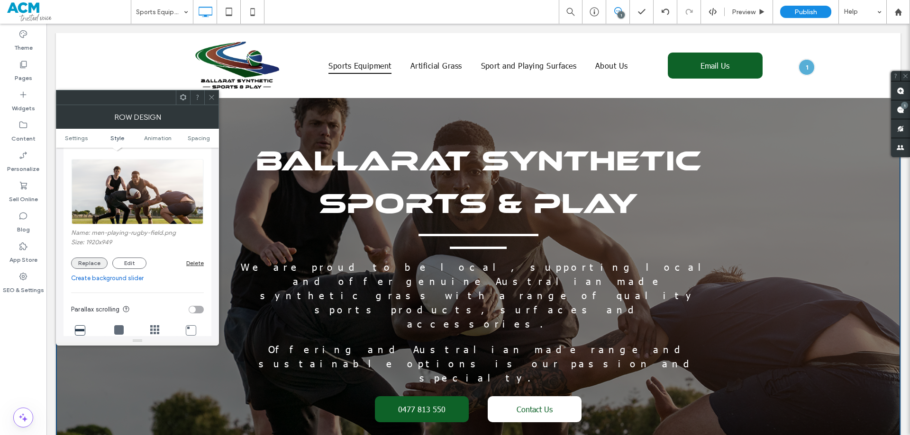
click at [81, 261] on button "Replace" at bounding box center [89, 263] width 36 height 11
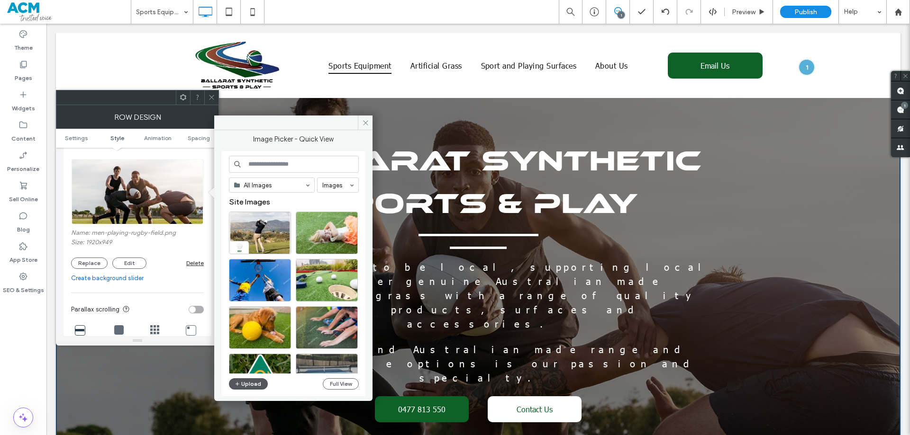
click at [245, 384] on button "Upload" at bounding box center [248, 383] width 39 height 11
click at [290, 161] on input at bounding box center [294, 164] width 130 height 17
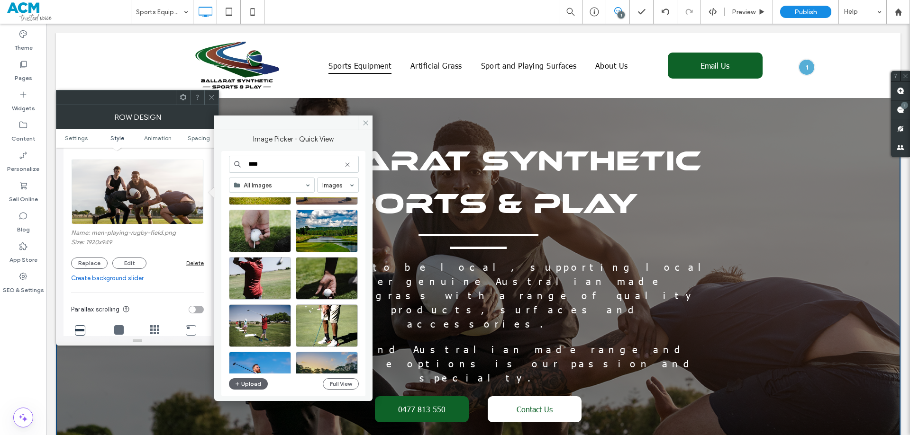
scroll to position [615, 0]
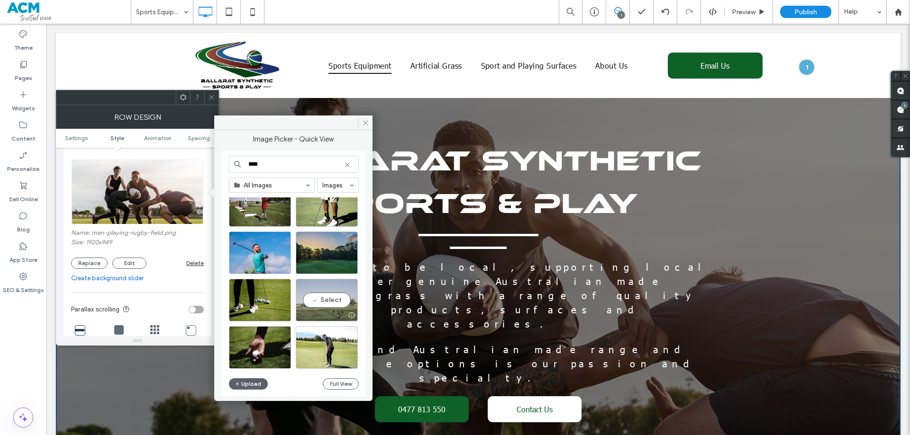
type input "****"
click at [328, 292] on div "Select" at bounding box center [327, 300] width 62 height 43
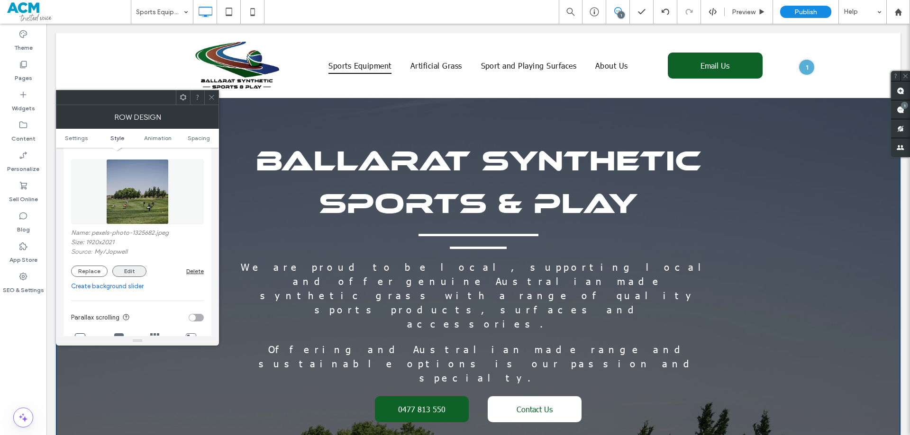
click at [130, 269] on button "Edit" at bounding box center [129, 271] width 34 height 11
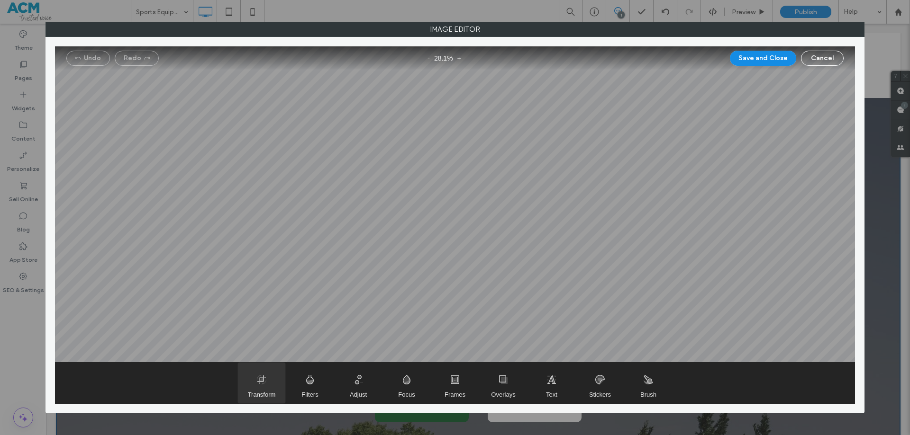
click at [254, 378] on span "Transform" at bounding box center [261, 383] width 47 height 41
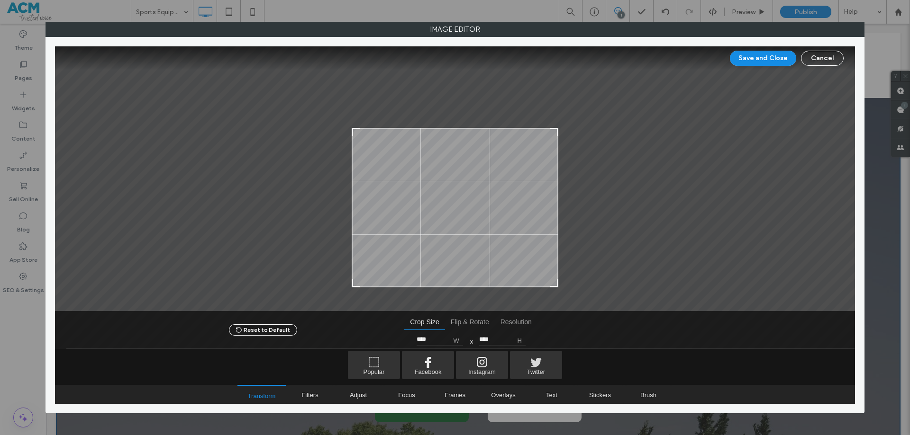
type input "****"
drag, startPoint x: 553, startPoint y: 70, endPoint x: 562, endPoint y: 134, distance: 64.6
click at [562, 134] on div at bounding box center [455, 178] width 800 height 265
click at [753, 59] on button "Save and Close" at bounding box center [762, 58] width 66 height 15
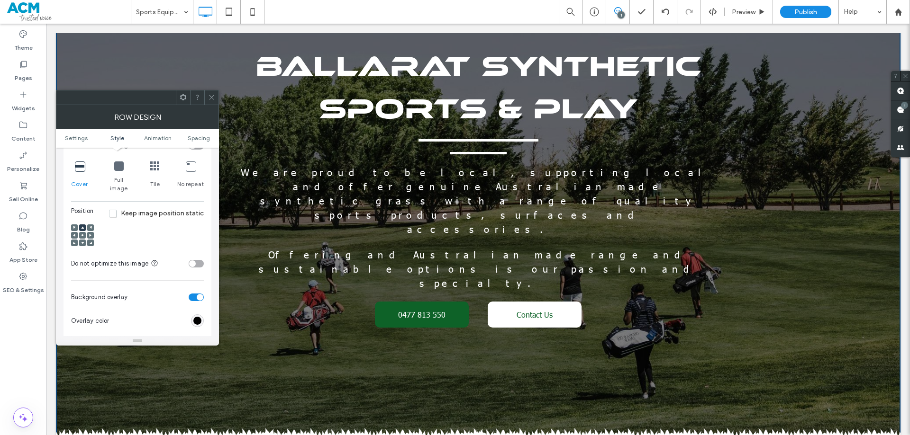
scroll to position [332, 0]
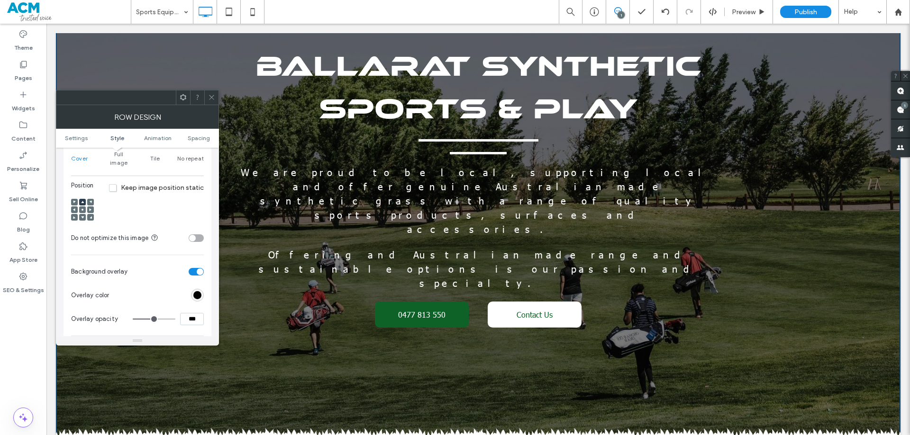
click at [81, 208] on icon at bounding box center [82, 209] width 3 height 3
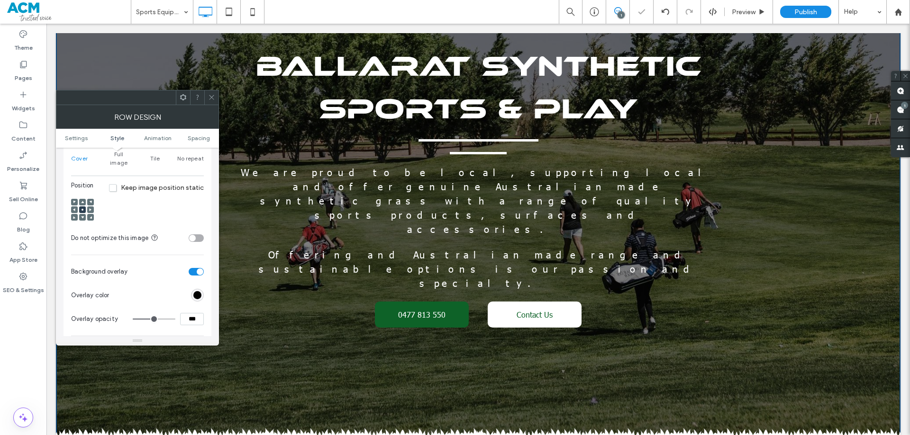
drag, startPoint x: 208, startPoint y: 96, endPoint x: 817, endPoint y: 216, distance: 620.6
click at [208, 96] on icon at bounding box center [211, 97] width 7 height 7
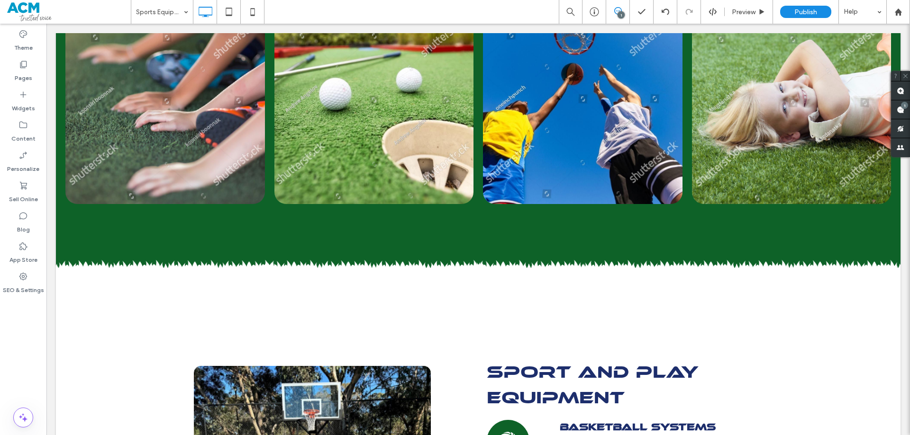
scroll to position [1279, 0]
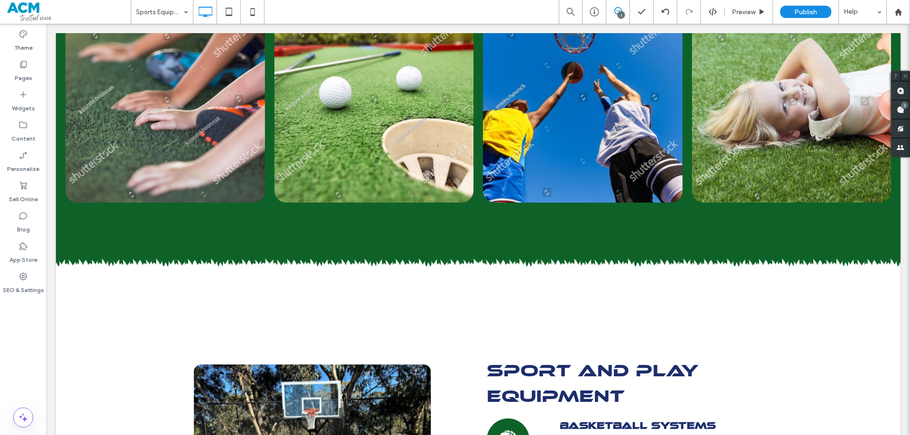
drag, startPoint x: 902, startPoint y: 234, endPoint x: 907, endPoint y: 283, distance: 48.5
click at [907, 283] on html "Click To Paste Sports Equipment Artificial Grass Sport and Playing Surfaces Abo…" at bounding box center [477, 177] width 863 height 2865
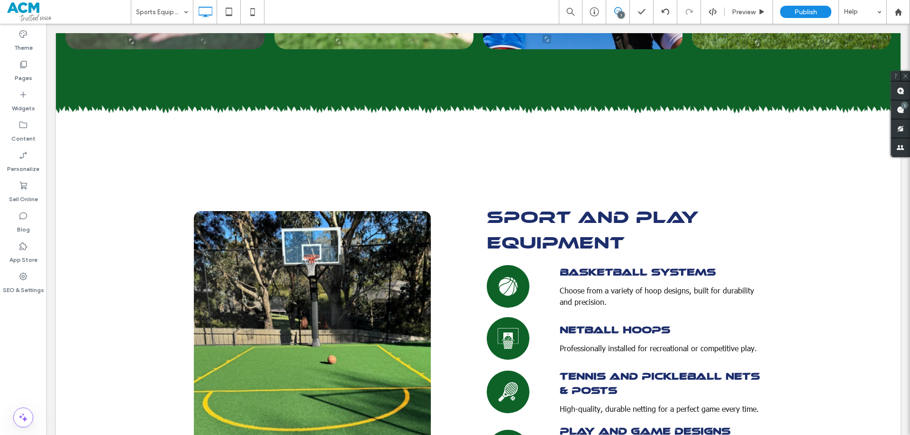
scroll to position [1439, 0]
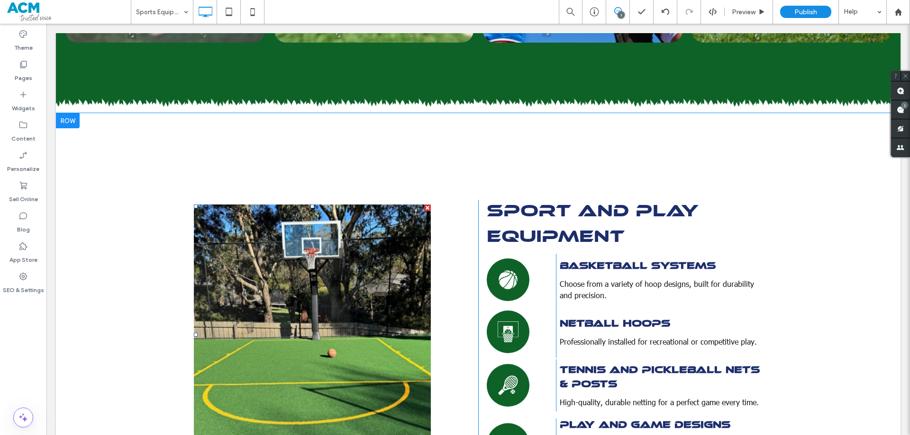
click at [256, 205] on link at bounding box center [312, 335] width 237 height 261
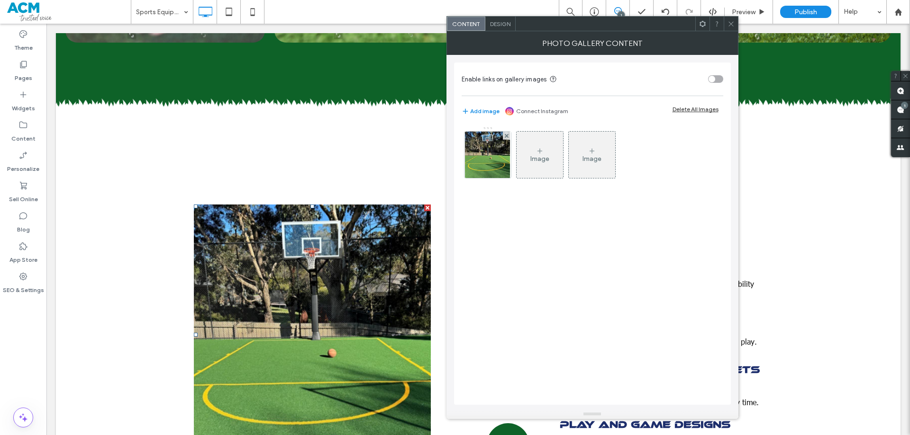
click at [509, 26] on span "Design" at bounding box center [500, 23] width 20 height 7
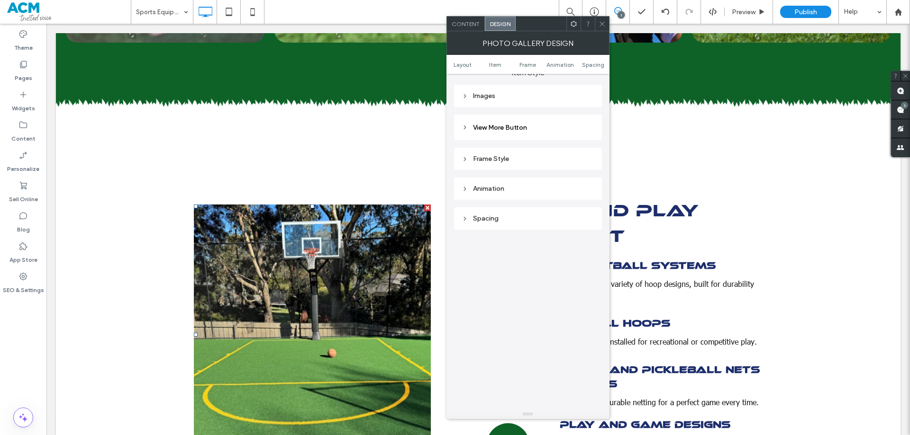
scroll to position [332, 0]
click at [510, 119] on div "Images" at bounding box center [527, 115] width 133 height 8
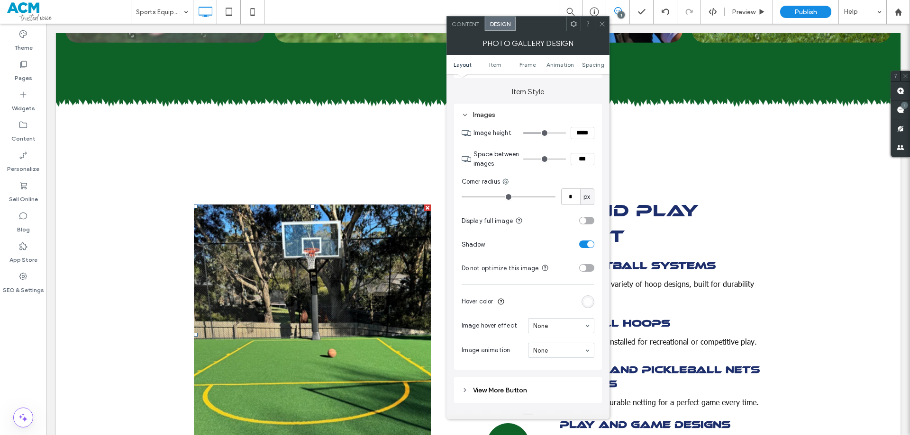
type input "**"
click at [590, 246] on div "toggle" at bounding box center [590, 244] width 7 height 7
click at [590, 246] on div "toggle" at bounding box center [586, 245] width 15 height 8
click at [600, 24] on icon at bounding box center [601, 23] width 7 height 7
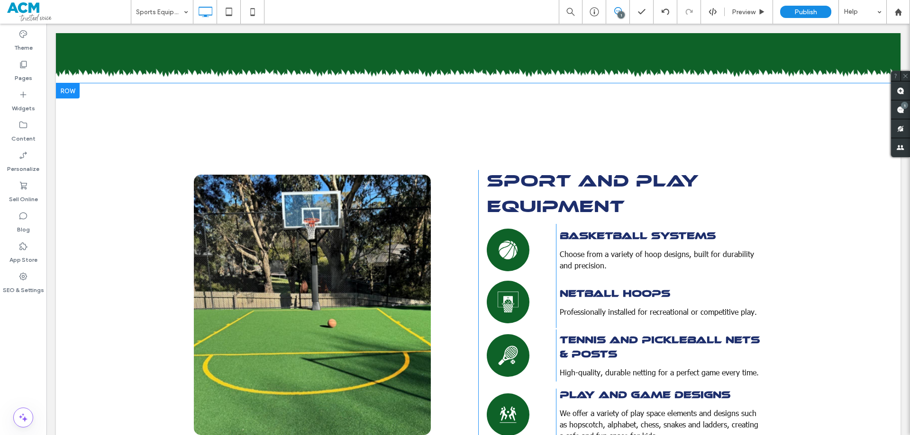
scroll to position [1658, 0]
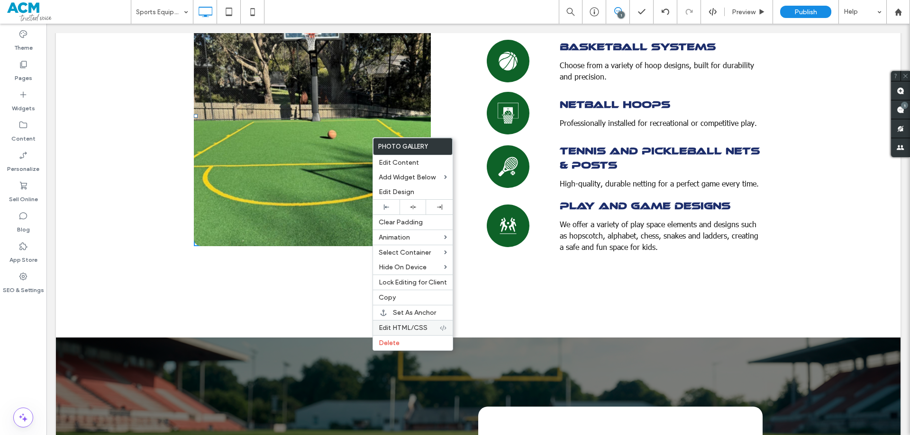
click at [431, 323] on div "Edit HTML/CSS" at bounding box center [413, 327] width 80 height 15
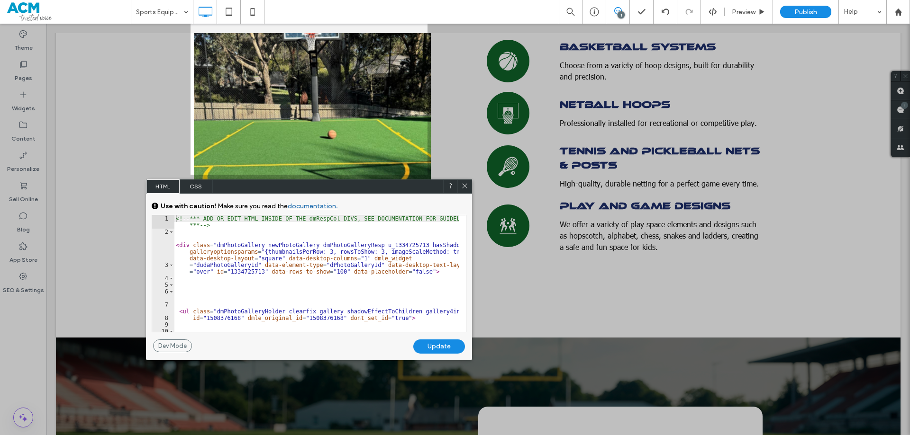
click at [202, 180] on span "CSS" at bounding box center [196, 187] width 33 height 14
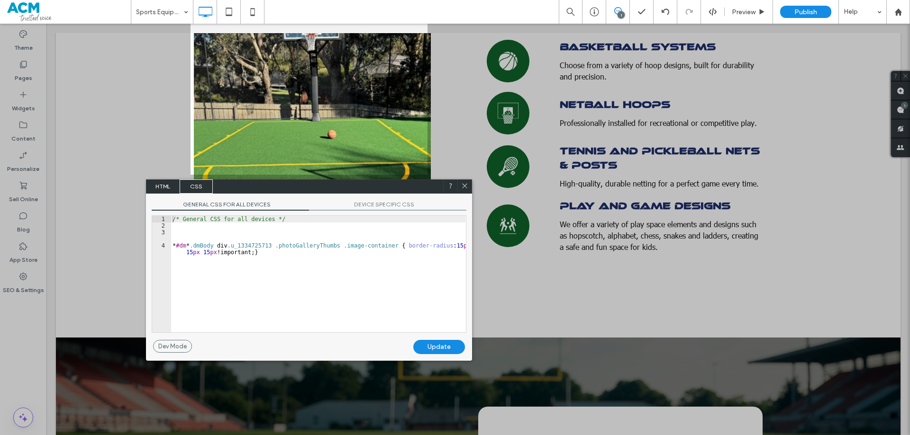
click at [353, 208] on span "DEVICE SPECIFIC CSS" at bounding box center [387, 206] width 157 height 10
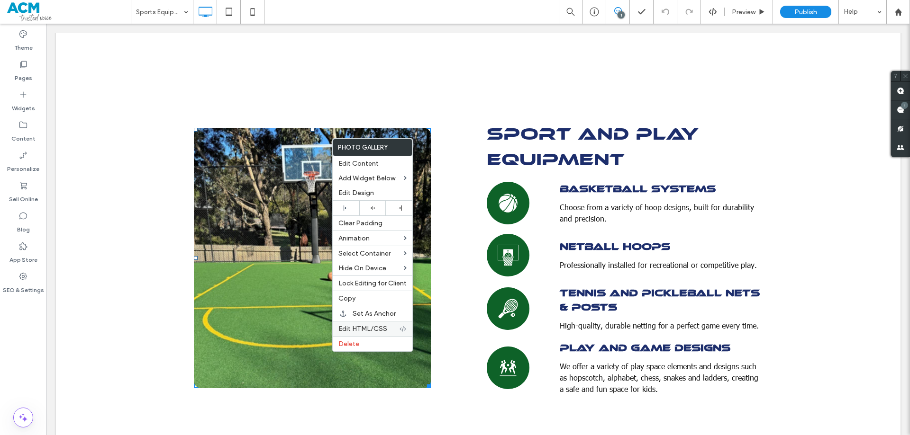
click at [377, 326] on span "Edit HTML/CSS" at bounding box center [362, 329] width 49 height 8
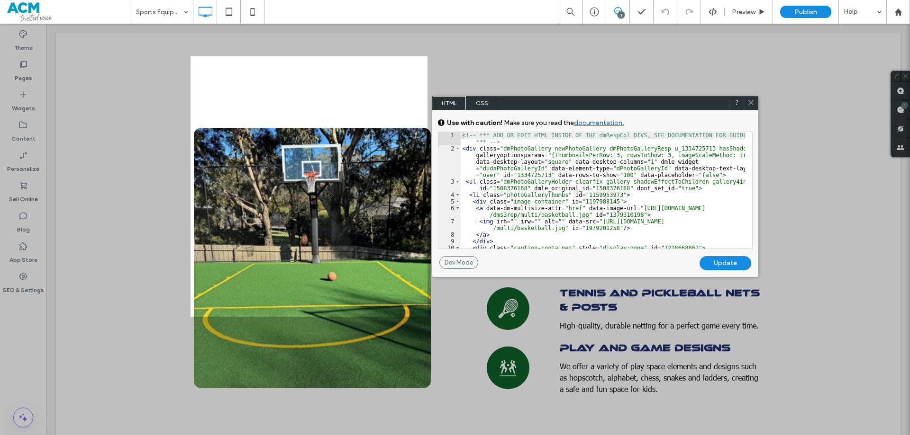
click at [485, 102] on span "CSS" at bounding box center [482, 103] width 33 height 14
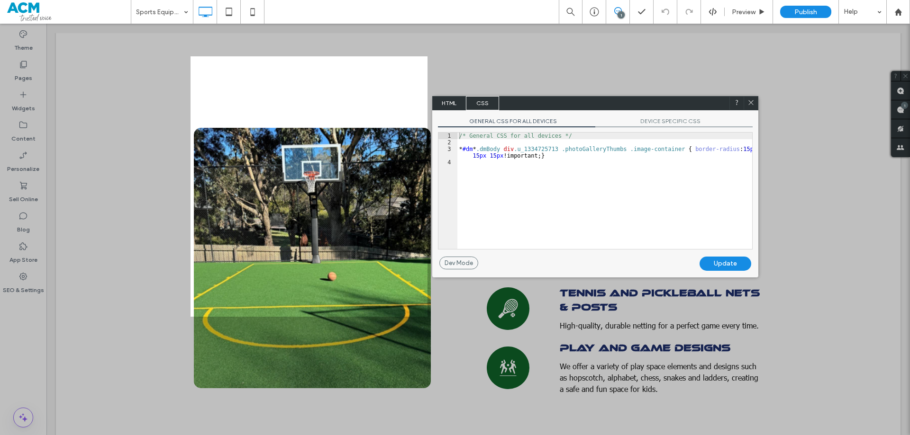
click at [687, 120] on span "DEVICE SPECIFIC CSS" at bounding box center [673, 122] width 157 height 10
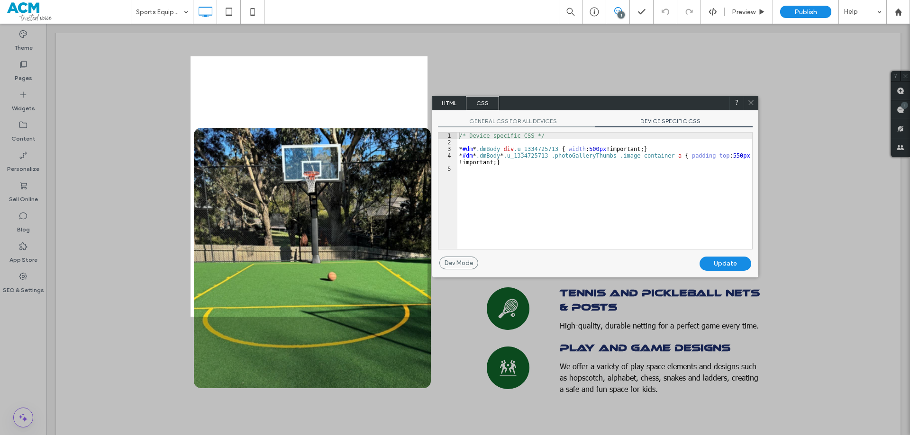
click at [519, 128] on div "GENERAL CSS FOR ALL DEVICES DEVICE SPECIFIC CSS Use with caution! Make sure you…" at bounding box center [595, 183] width 326 height 146
click at [520, 120] on span "GENERAL CSS FOR ALL DEVICES" at bounding box center [516, 122] width 157 height 10
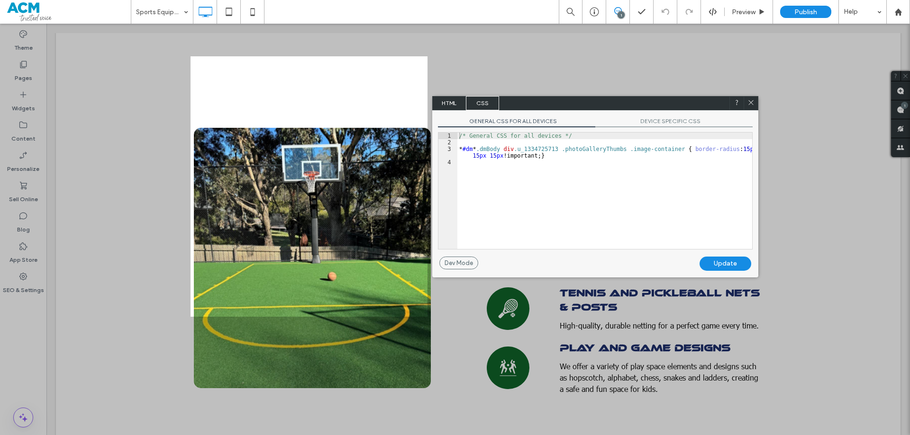
click at [538, 155] on div "/* General CSS for all devices */ * #dm * .dmBody div .u_1334725713 .photoGalle…" at bounding box center [604, 198] width 295 height 130
click at [549, 155] on div "/* General CSS for all devices */ * #dm * .dmBody div .u_1334725713 .photoGalle…" at bounding box center [604, 198] width 295 height 130
type textarea "**"
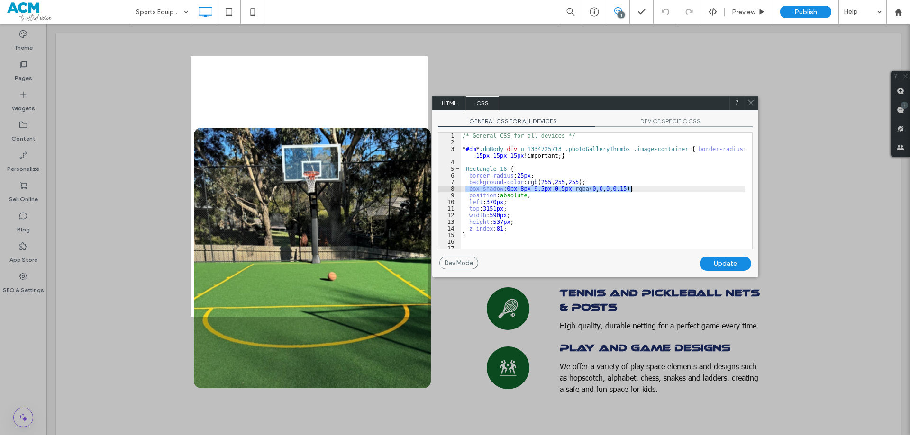
drag, startPoint x: 467, startPoint y: 190, endPoint x: 654, endPoint y: 186, distance: 187.1
click at [654, 186] on div "/* General CSS for all devices */ * #dm * .dmBody div .u_1334725713 .photoGalle…" at bounding box center [602, 198] width 284 height 130
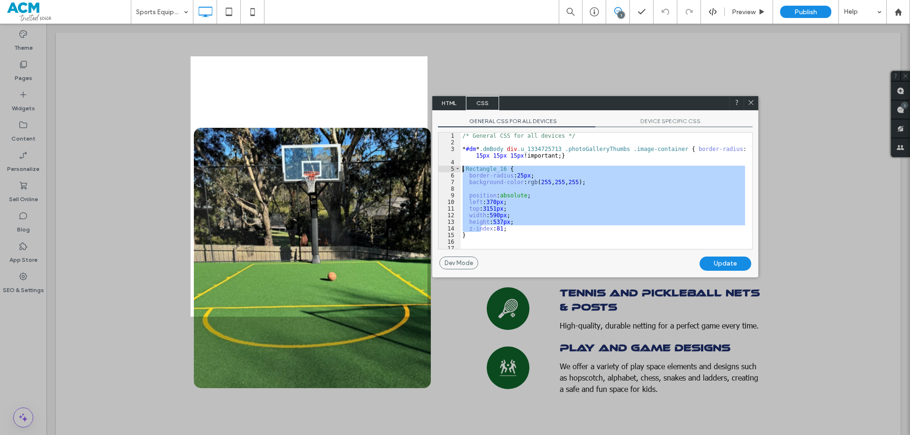
drag, startPoint x: 480, startPoint y: 232, endPoint x: 449, endPoint y: 172, distance: 67.6
click at [449, 172] on div "** 1 2 3 4 5 6 7 8 9 10 11 12 13 14 15 16 17 /* General CSS for all devices */ …" at bounding box center [595, 190] width 315 height 117
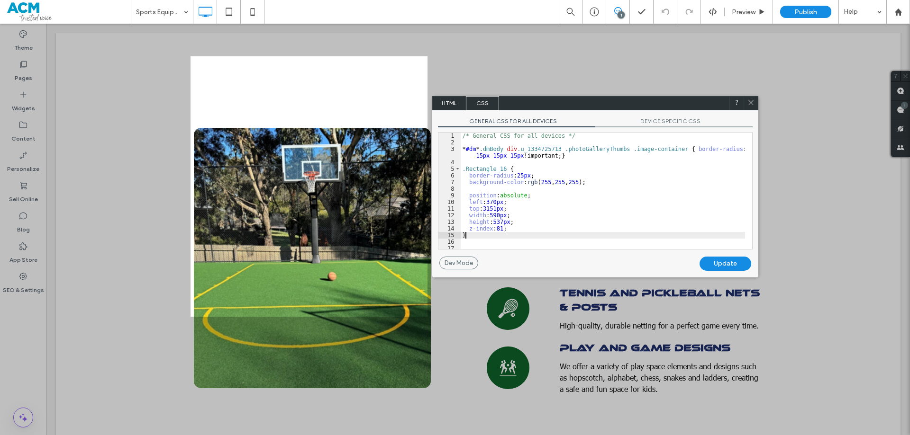
click at [524, 234] on div "/* General CSS for all devices */ * #dm * .dmBody div .u_1334725713 .photoGalle…" at bounding box center [602, 198] width 284 height 130
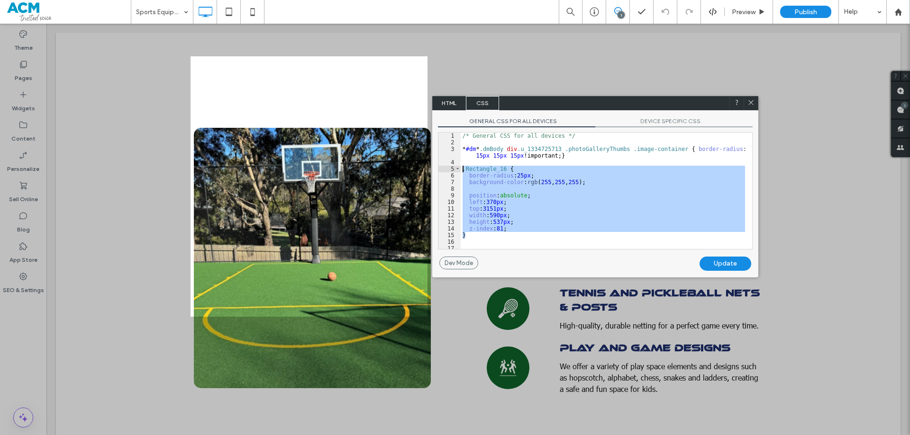
drag, startPoint x: 486, startPoint y: 238, endPoint x: 445, endPoint y: 168, distance: 80.9
click at [445, 168] on div "** 1 2 3 4 5 6 7 8 9 10 11 12 13 14 15 16 17 /* General CSS for all devices */ …" at bounding box center [595, 190] width 315 height 117
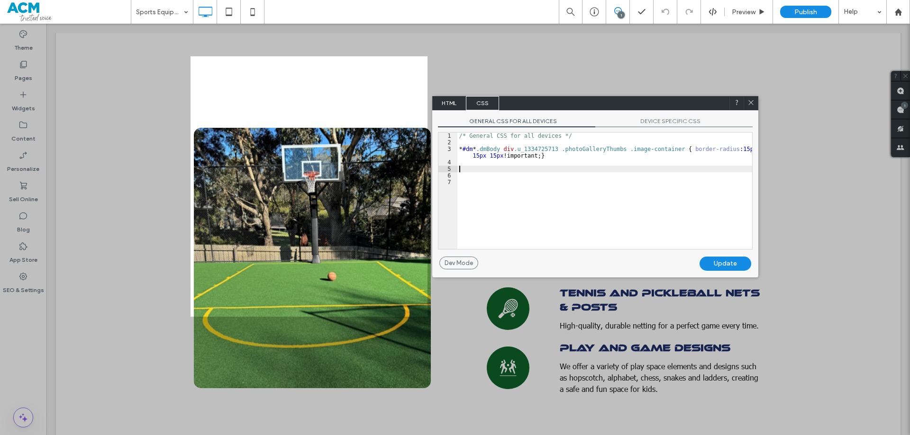
click at [540, 157] on div "/* General CSS for all devices */ * #dm * .dmBody div .u_1334725713 .photoGalle…" at bounding box center [604, 198] width 295 height 130
click at [729, 266] on div "Update" at bounding box center [725, 264] width 52 height 14
click at [729, 265] on div "Update" at bounding box center [725, 264] width 52 height 14
click at [747, 102] on icon at bounding box center [750, 102] width 7 height 7
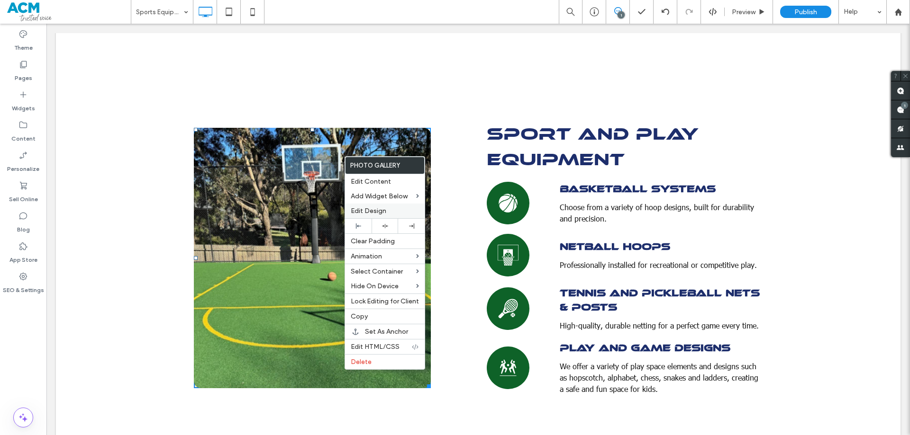
click at [390, 209] on label "Edit Design" at bounding box center [385, 211] width 68 height 8
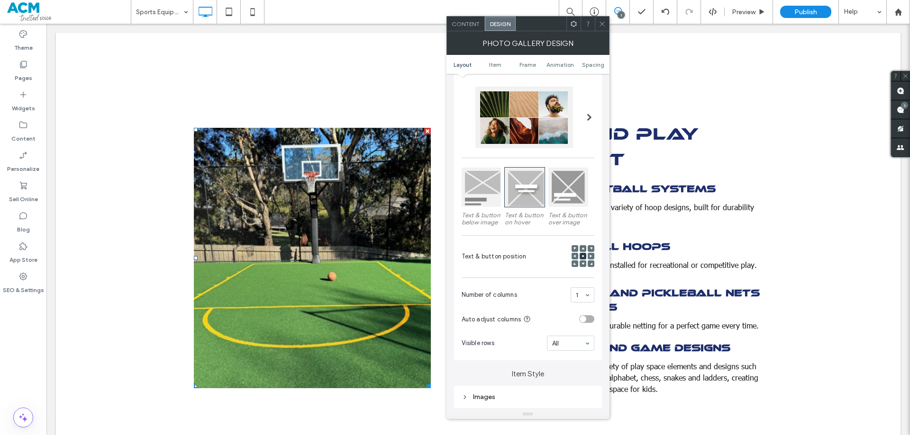
scroll to position [237, 0]
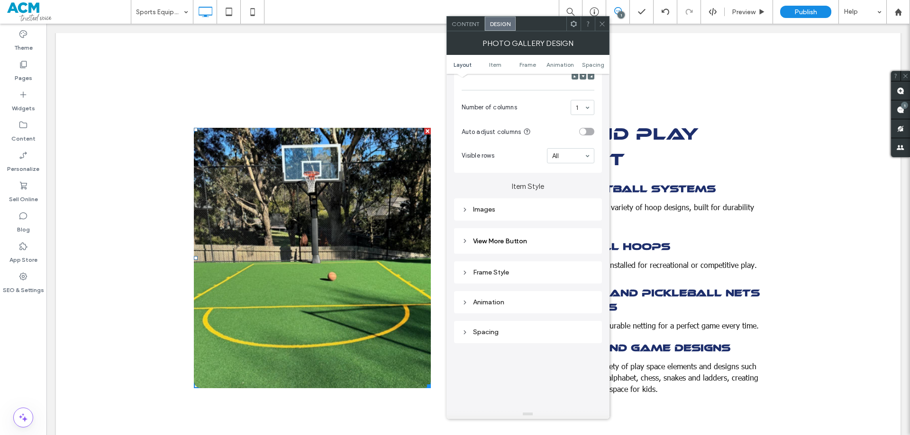
click at [501, 211] on div "Images" at bounding box center [527, 210] width 133 height 8
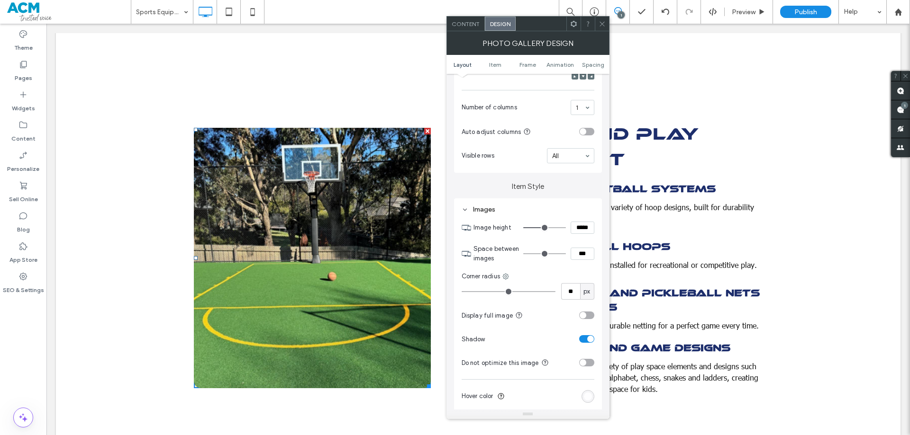
click at [586, 342] on div "toggle" at bounding box center [586, 339] width 15 height 8
click at [601, 27] on icon at bounding box center [601, 23] width 7 height 7
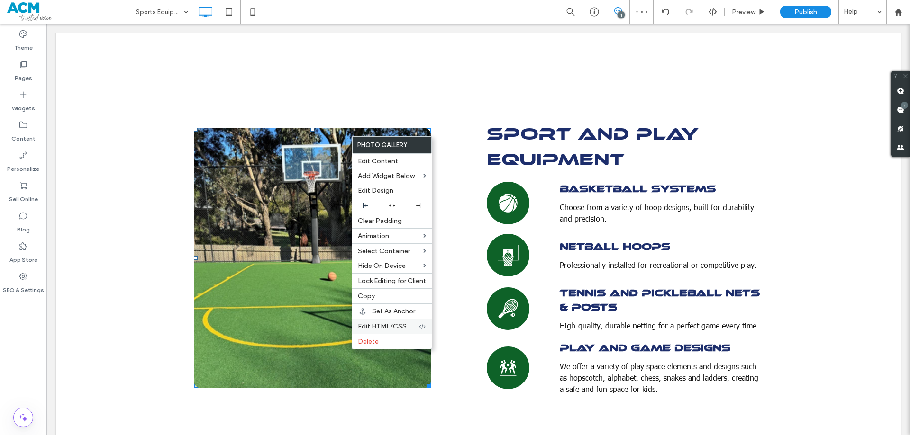
click at [376, 324] on span "Edit HTML/CSS" at bounding box center [382, 327] width 49 height 8
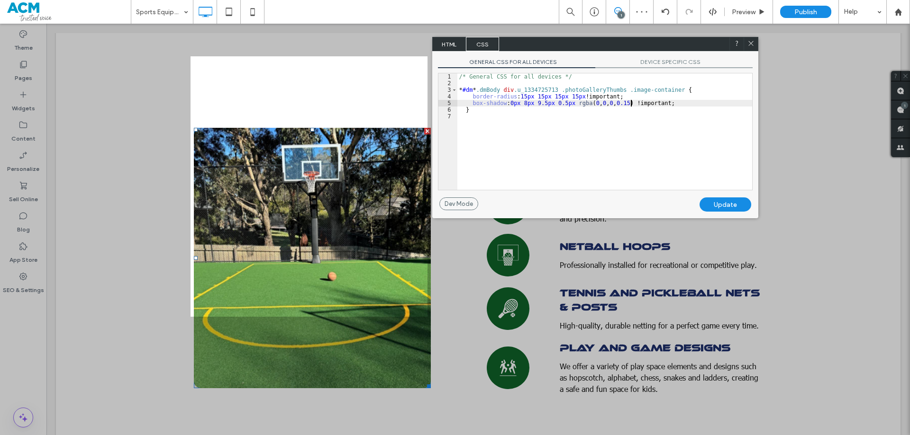
click at [631, 107] on div "/* General CSS for all devices */ * #dm * .dmBody div .u_1334725713 .photoGalle…" at bounding box center [604, 138] width 295 height 130
click at [686, 104] on div "/* General CSS for all devices */ * #dm * .dmBody div .u_1334725713 .photoGalle…" at bounding box center [604, 138] width 295 height 130
click at [503, 103] on div "/* General CSS for all devices */ * #dm * .dmBody div .u_1334725713 .photoGalle…" at bounding box center [604, 138] width 295 height 130
drag, startPoint x: 663, startPoint y: 102, endPoint x: 462, endPoint y: 103, distance: 200.9
click at [462, 103] on div "/* General CSS for all devices */ * #dm * .dmBody div .u_1334725713 .photoGalle…" at bounding box center [604, 138] width 295 height 130
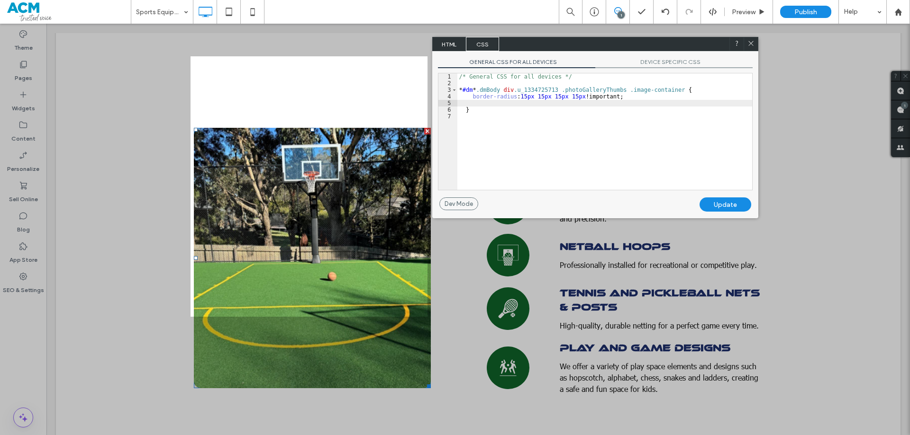
click at [540, 105] on div "/* General CSS for all devices */ * #dm * .dmBody div .u_1334725713 .photoGalle…" at bounding box center [604, 138] width 295 height 130
click at [736, 207] on div "Update" at bounding box center [725, 205] width 52 height 14
click at [670, 165] on div "/* General CSS for all devices */ * #dm * .dmBody div .u_1334725713 .photoGalle…" at bounding box center [604, 138] width 295 height 130
drag, startPoint x: 668, startPoint y: 103, endPoint x: 463, endPoint y: 103, distance: 205.1
click at [463, 103] on div "/* General CSS for all devices */ * #dm * .dmBody div .u_1334725713 .photoGalle…" at bounding box center [604, 138] width 295 height 130
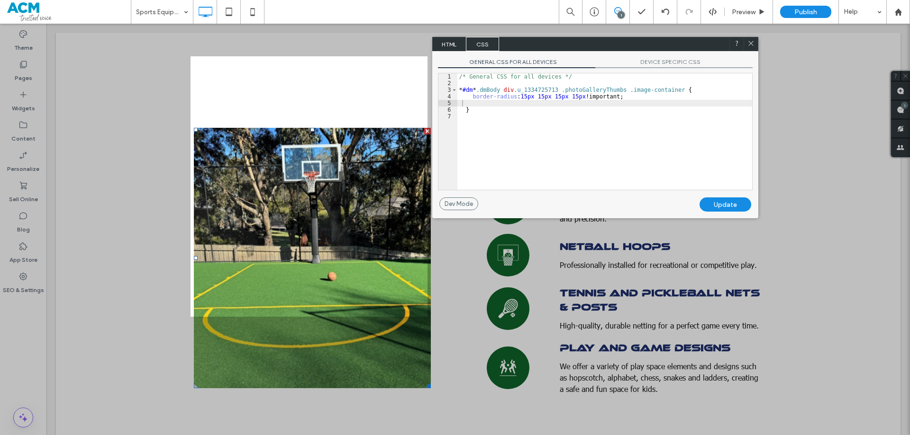
click at [731, 203] on div "Update" at bounding box center [725, 205] width 52 height 14
click at [665, 63] on span "DEVICE SPECIFIC CSS" at bounding box center [673, 63] width 157 height 10
click at [507, 104] on div "/* Device specific CSS */ * #dm * .dmBody div .u_1334725713 { width : 500 px !i…" at bounding box center [604, 138] width 295 height 130
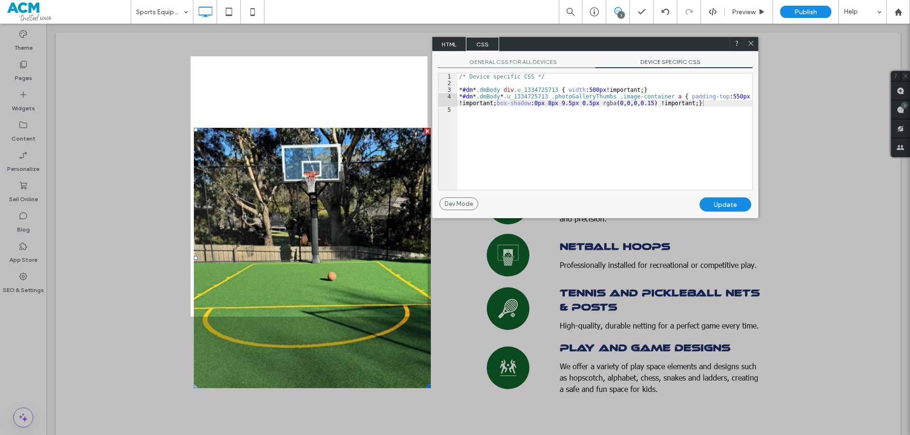
click at [723, 197] on div "GENERAL CSS FOR ALL DEVICES DEVICE SPECIFIC CSS Use with caution! Make sure you…" at bounding box center [595, 124] width 326 height 146
click at [724, 202] on div "Update" at bounding box center [725, 205] width 52 height 14
click at [618, 145] on div "/* Device specific CSS */ * #dm * .dmBody div .u_1334725713 { width : 500 px !i…" at bounding box center [604, 138] width 295 height 130
click at [725, 201] on div "Update" at bounding box center [725, 205] width 52 height 14
drag, startPoint x: 747, startPoint y: 45, endPoint x: 863, endPoint y: 189, distance: 184.7
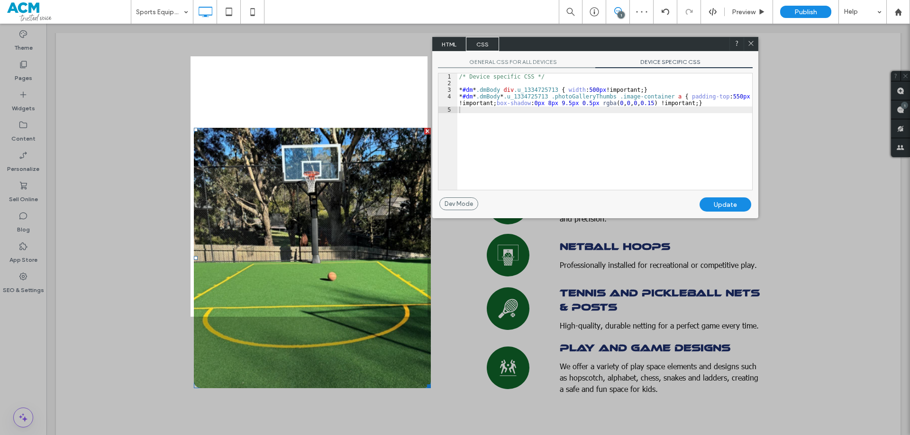
click at [747, 45] on icon at bounding box center [750, 43] width 7 height 7
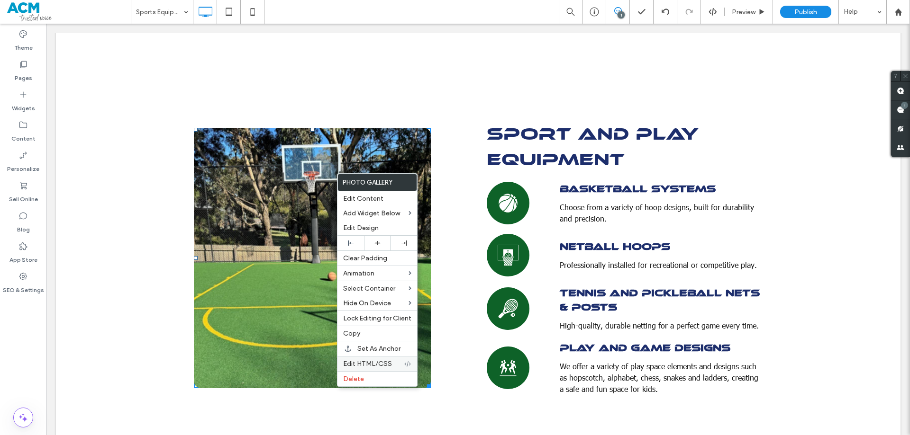
click at [385, 358] on div "Edit HTML/CSS" at bounding box center [377, 363] width 80 height 15
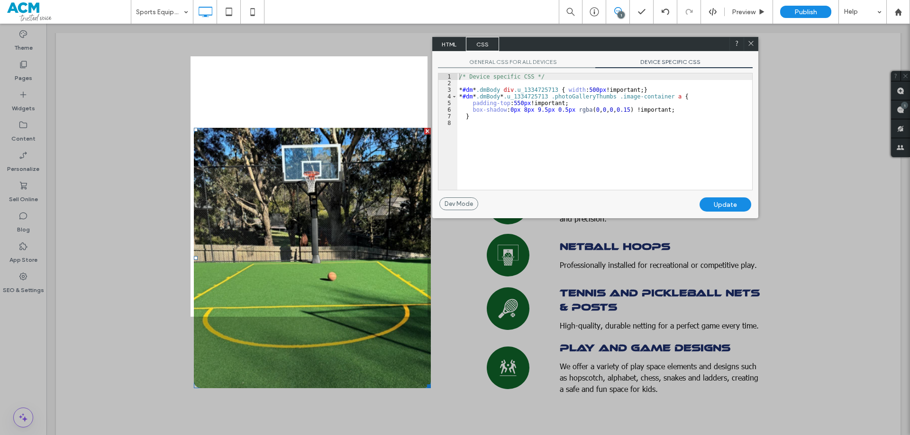
click at [660, 64] on span "DEVICE SPECIFIC CSS" at bounding box center [673, 63] width 157 height 10
drag, startPoint x: 660, startPoint y: 110, endPoint x: 472, endPoint y: 109, distance: 188.1
click at [472, 109] on div "/* Device specific CSS */ * #dm * .dmBody div .u_1334725713 { width : 500 px !i…" at bounding box center [604, 138] width 295 height 130
click at [733, 200] on div "Update" at bounding box center [725, 205] width 52 height 14
click at [747, 47] on icon at bounding box center [750, 43] width 7 height 7
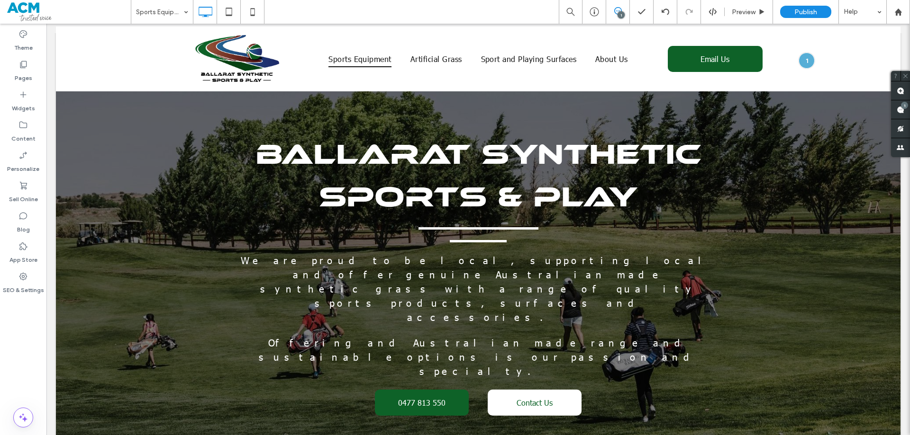
scroll to position [0, 0]
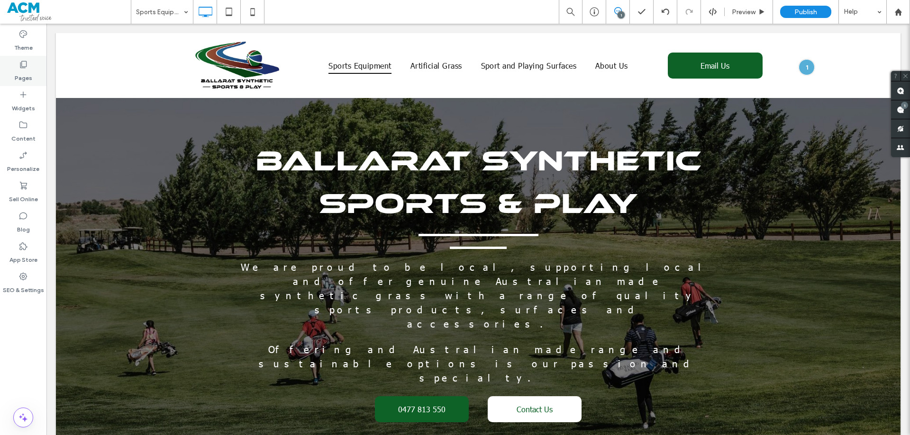
click at [9, 77] on div "Pages" at bounding box center [23, 71] width 46 height 30
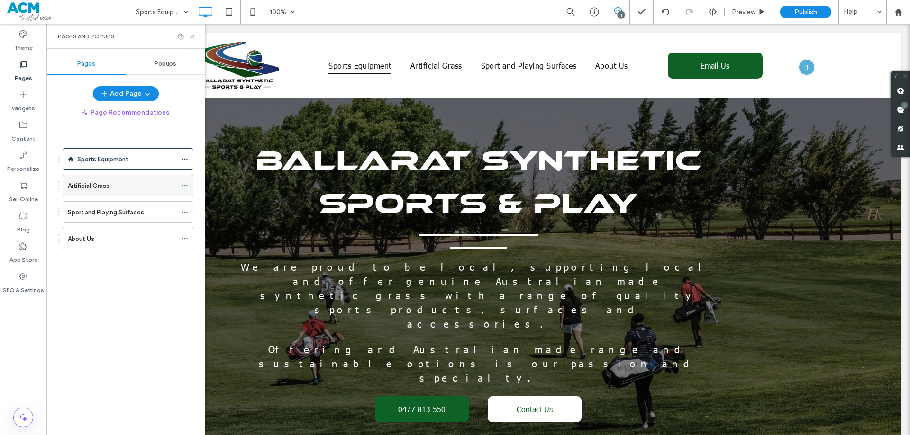
click at [135, 176] on div "Artificial Grass" at bounding box center [122, 185] width 109 height 21
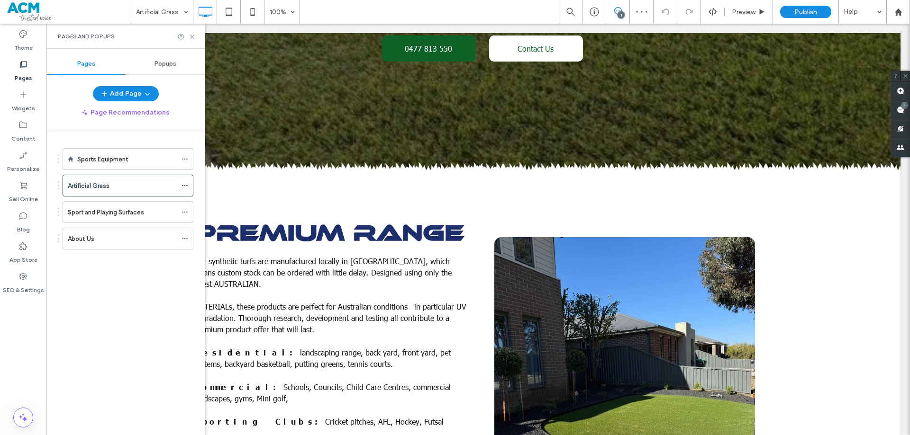
scroll to position [189, 0]
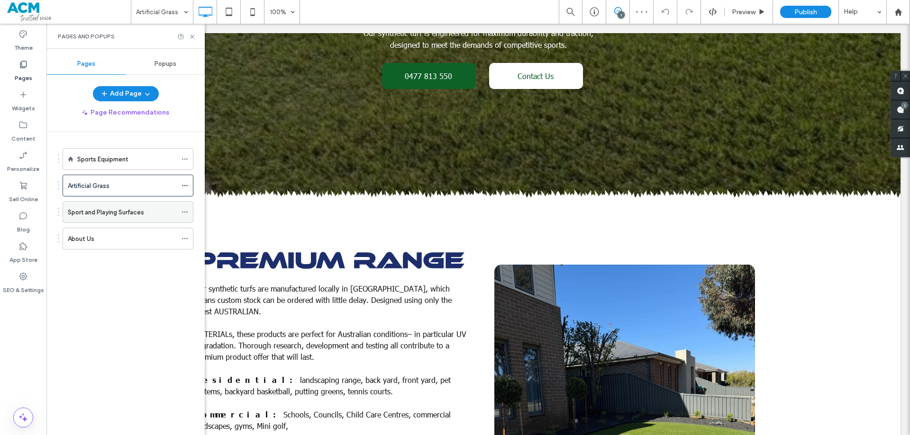
click at [85, 208] on label "Sport and Playing Surfaces" at bounding box center [106, 212] width 76 height 17
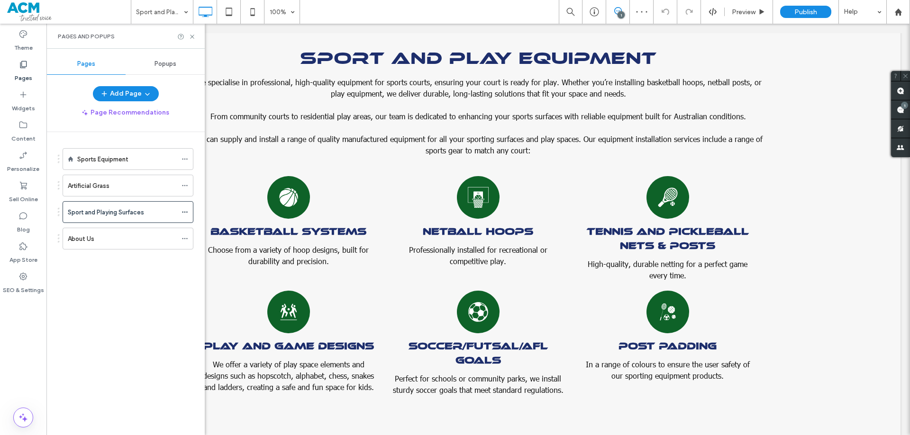
scroll to position [711, 0]
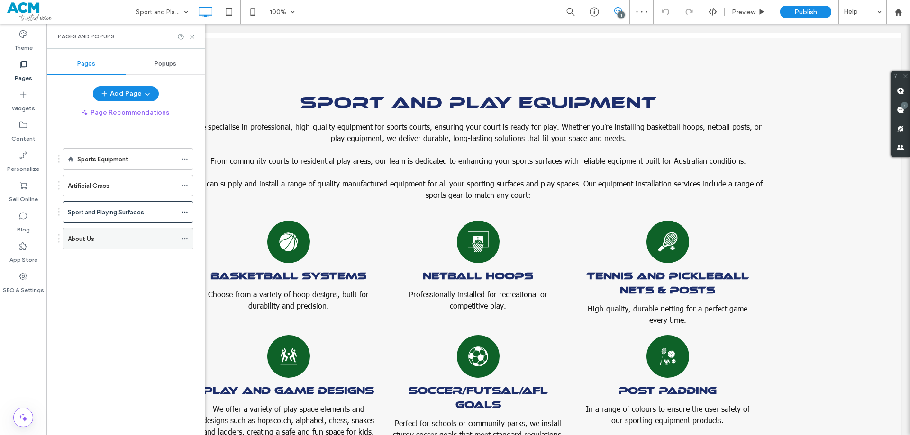
click at [172, 244] on div "About Us" at bounding box center [122, 238] width 109 height 21
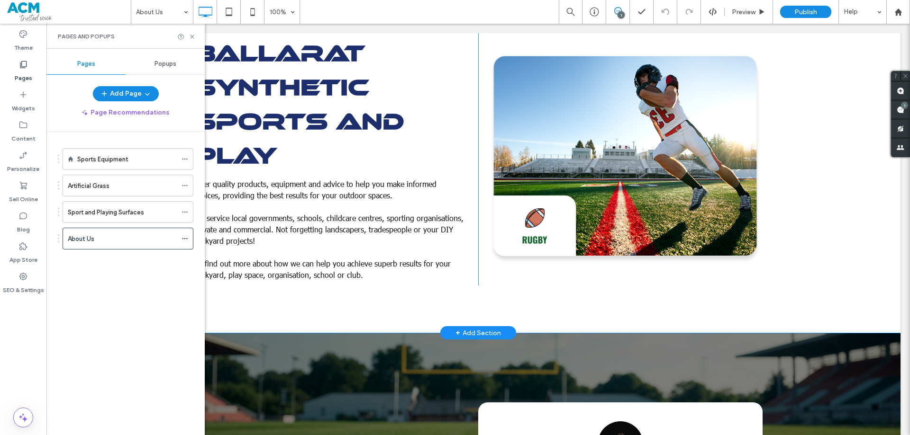
scroll to position [332, 0]
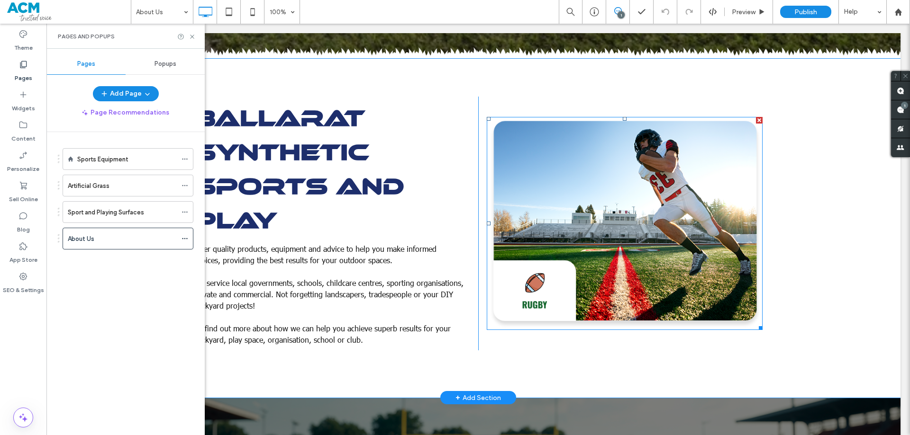
click at [650, 244] on img at bounding box center [624, 223] width 276 height 213
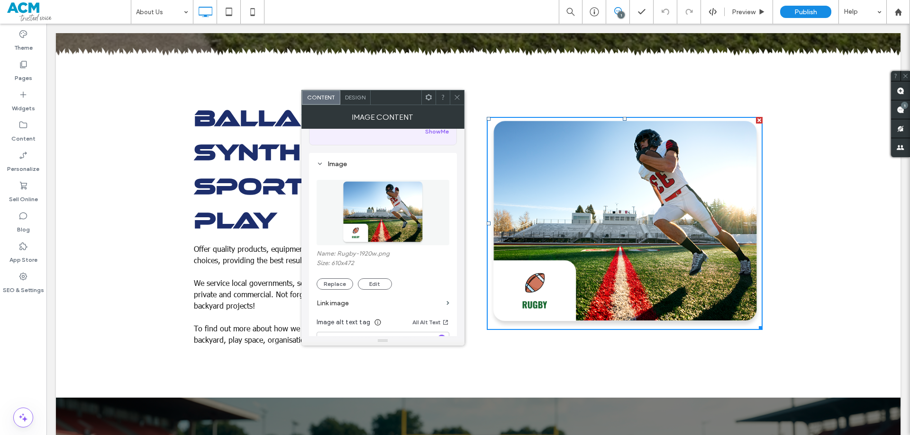
scroll to position [95, 0]
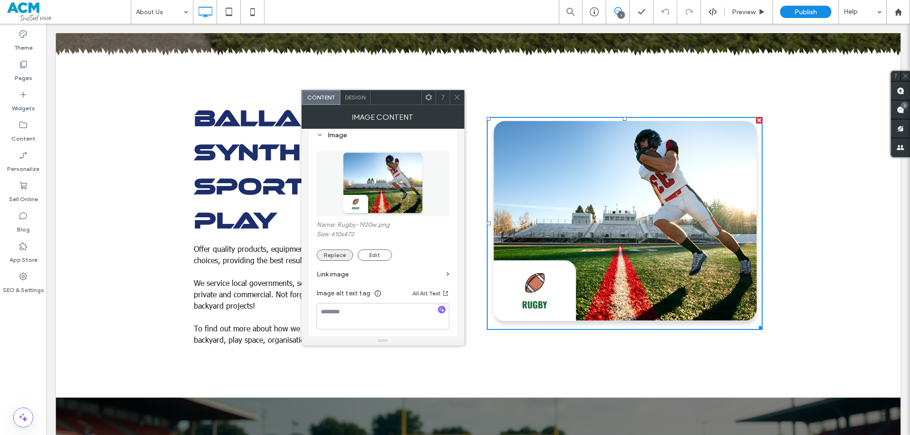
click at [340, 256] on button "Replace" at bounding box center [334, 255] width 36 height 11
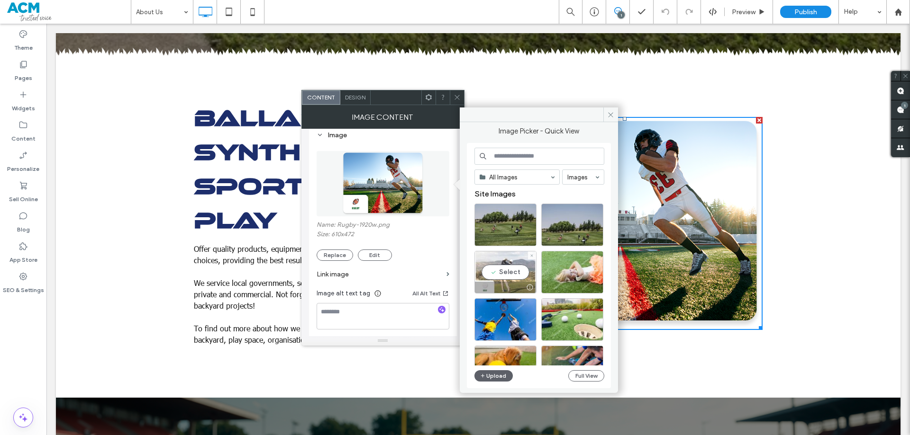
click at [513, 279] on div "Select" at bounding box center [505, 272] width 62 height 43
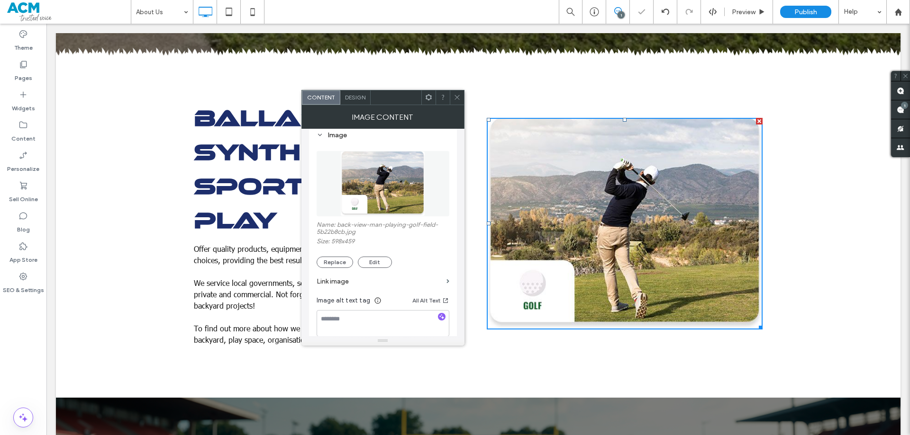
drag, startPoint x: 455, startPoint y: 96, endPoint x: 571, endPoint y: 151, distance: 128.4
click at [455, 96] on use at bounding box center [456, 97] width 5 height 5
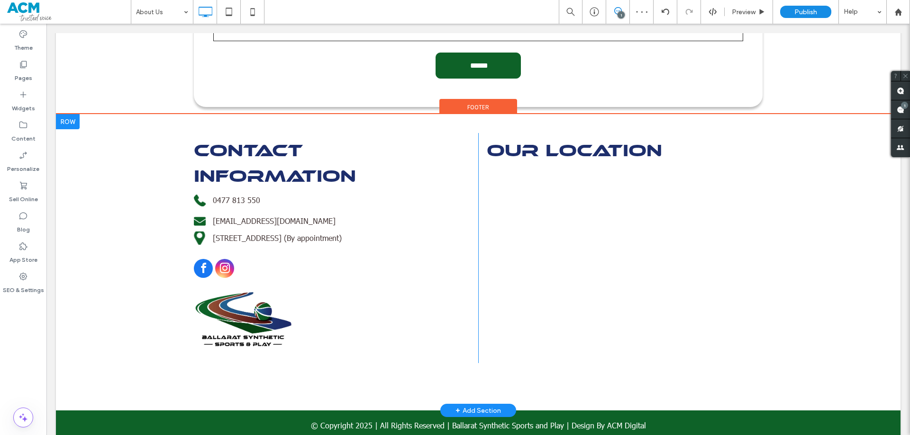
scroll to position [1173, 0]
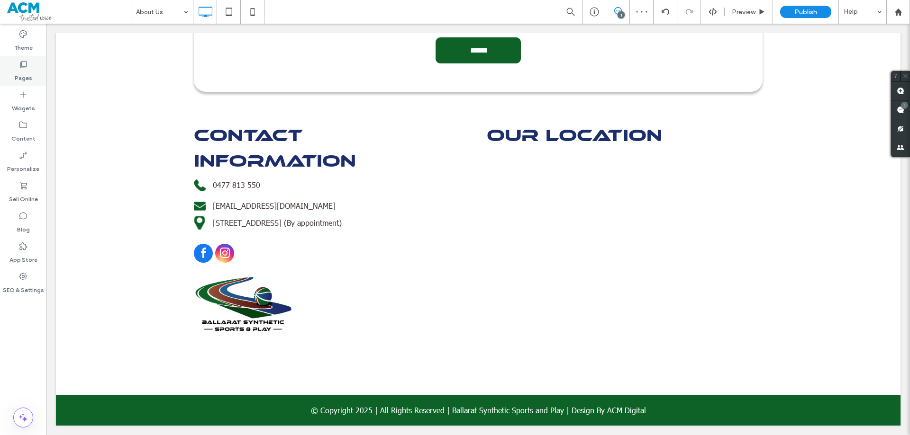
click at [4, 67] on div "Pages" at bounding box center [23, 71] width 46 height 30
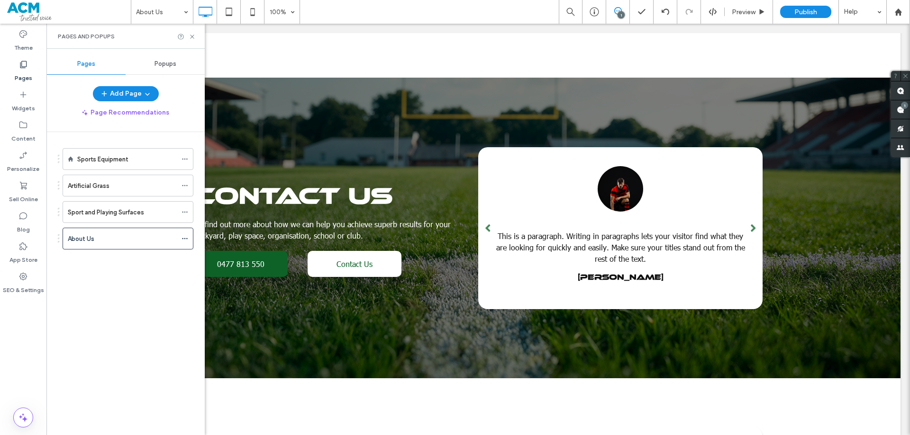
scroll to position [936, 0]
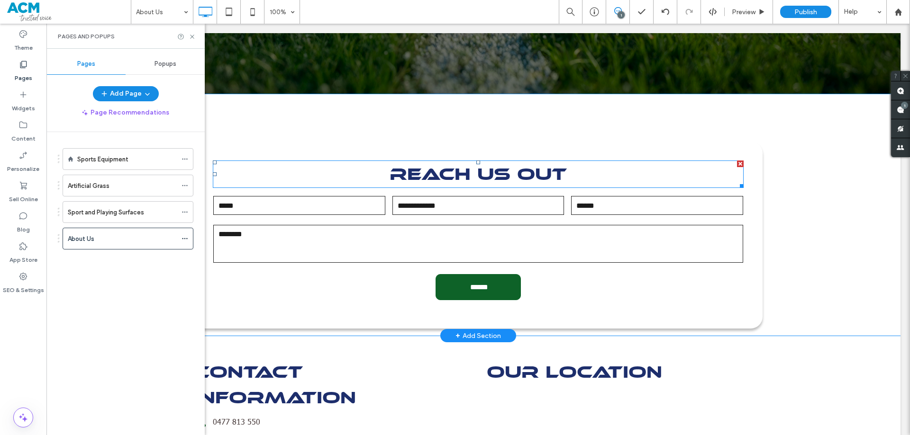
click at [486, 177] on span "REACH US OUT" at bounding box center [477, 174] width 177 height 20
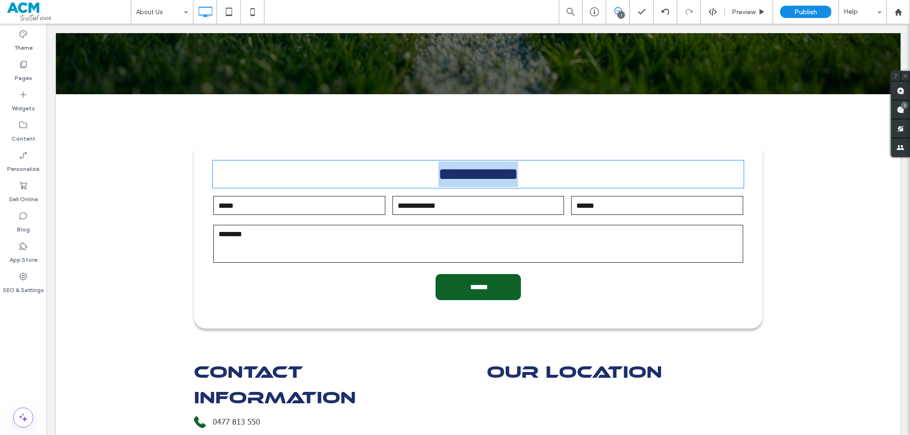
type input "**********"
type input "**"
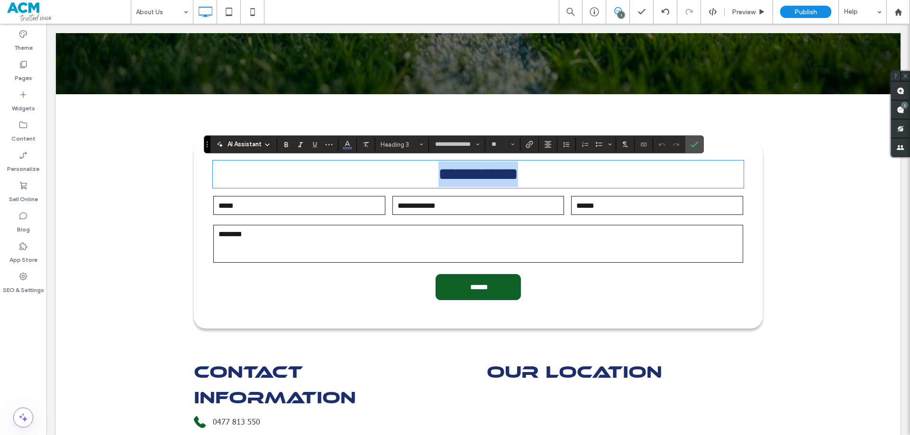
click at [505, 171] on span "**********" at bounding box center [478, 174] width 80 height 17
drag, startPoint x: 506, startPoint y: 172, endPoint x: 467, endPoint y: 172, distance: 39.3
click at [467, 172] on span "**********" at bounding box center [478, 174] width 80 height 17
drag, startPoint x: 690, startPoint y: 147, endPoint x: 643, endPoint y: 124, distance: 52.5
click at [690, 147] on icon "Confirm" at bounding box center [694, 145] width 8 height 8
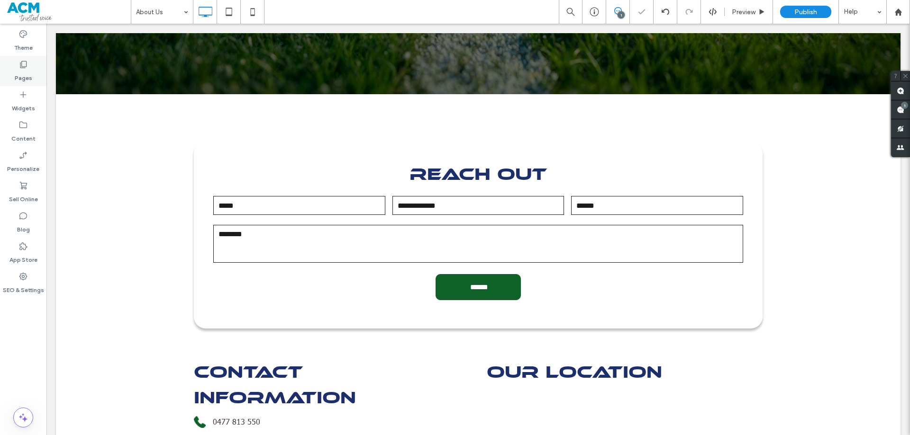
click at [15, 68] on div "Pages" at bounding box center [23, 71] width 46 height 30
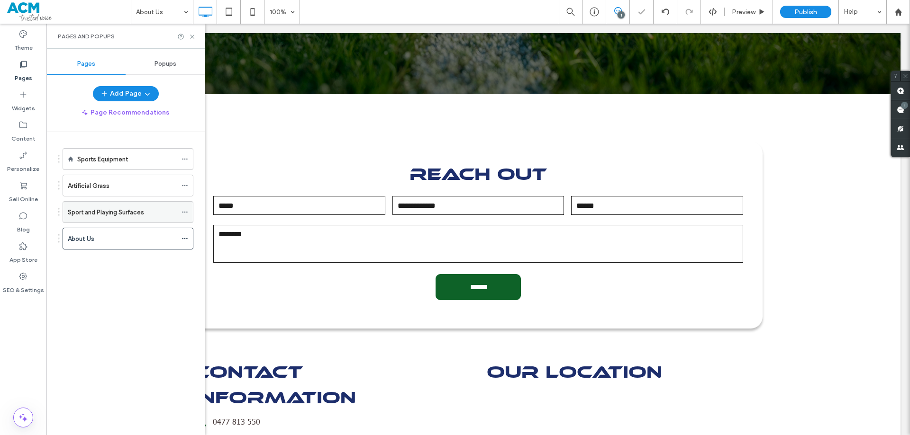
click at [130, 223] on div "Sport and Playing Surfaces" at bounding box center [128, 212] width 131 height 22
click at [128, 218] on div "Sport and Playing Surfaces" at bounding box center [122, 212] width 109 height 21
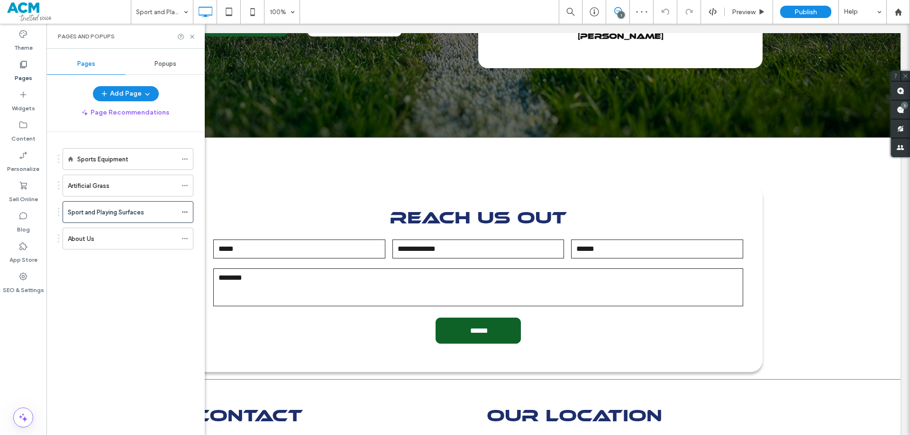
scroll to position [1362, 0]
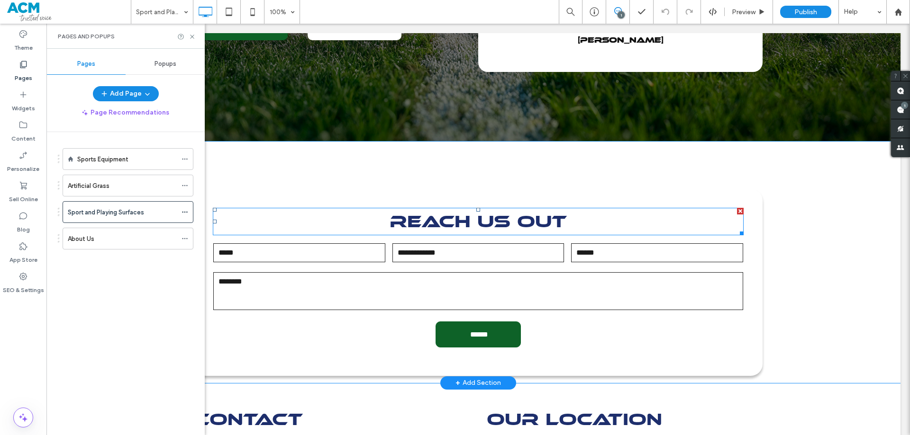
click at [492, 218] on span "REACH US OUT" at bounding box center [477, 221] width 177 height 20
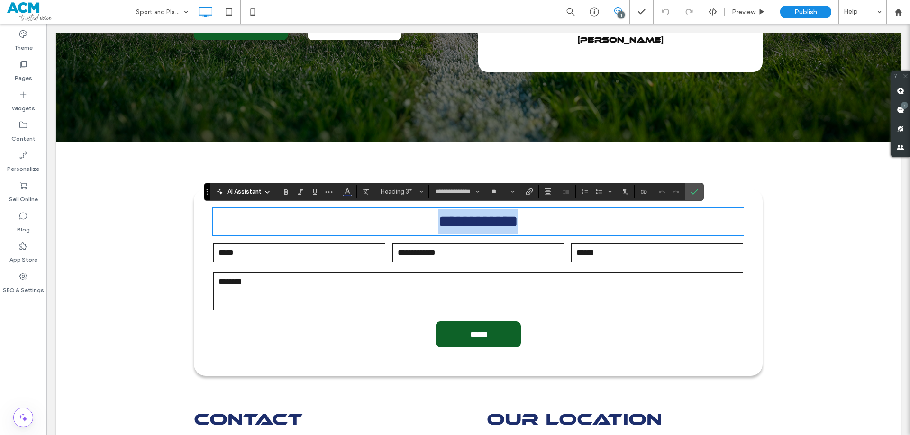
click at [492, 222] on span "**********" at bounding box center [478, 221] width 80 height 17
drag, startPoint x: 501, startPoint y: 222, endPoint x: 468, endPoint y: 222, distance: 32.2
click at [468, 222] on span "**********" at bounding box center [478, 221] width 80 height 17
click at [696, 191] on use "Confirm" at bounding box center [694, 192] width 8 height 6
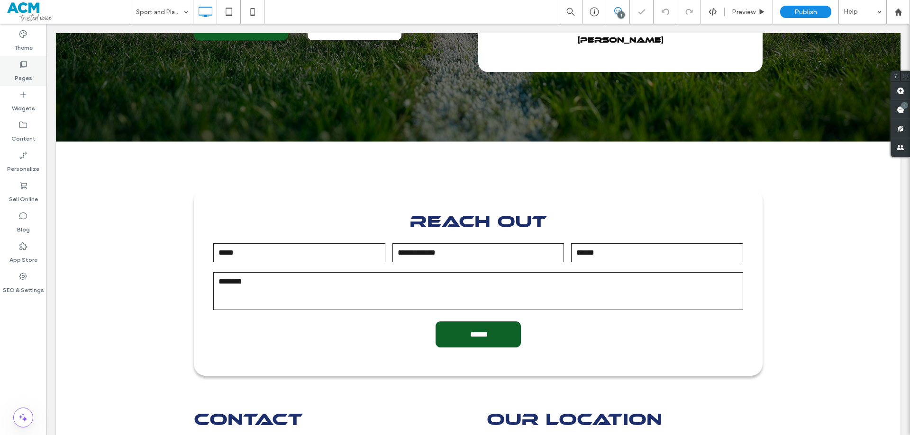
click at [15, 72] on label "Pages" at bounding box center [24, 75] width 18 height 13
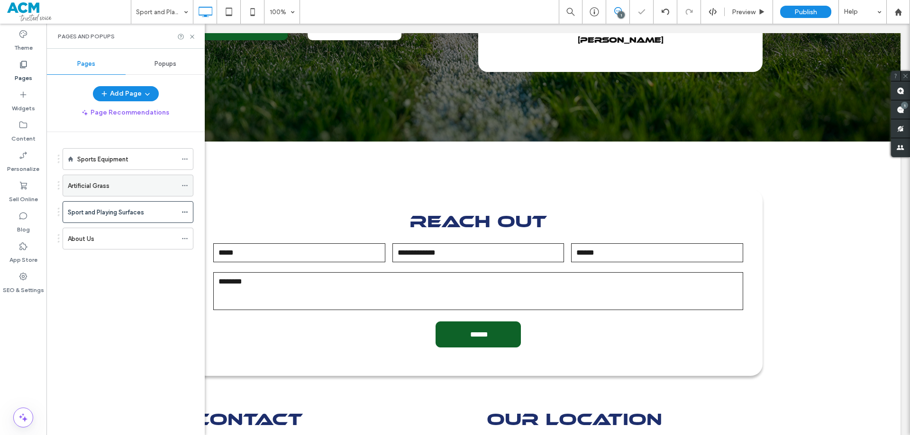
click at [132, 193] on div "Artificial Grass" at bounding box center [122, 185] width 109 height 21
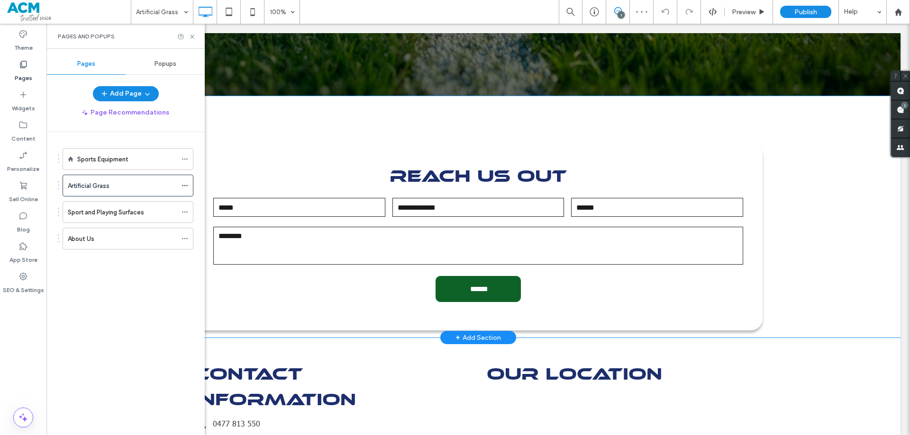
scroll to position [1042, 0]
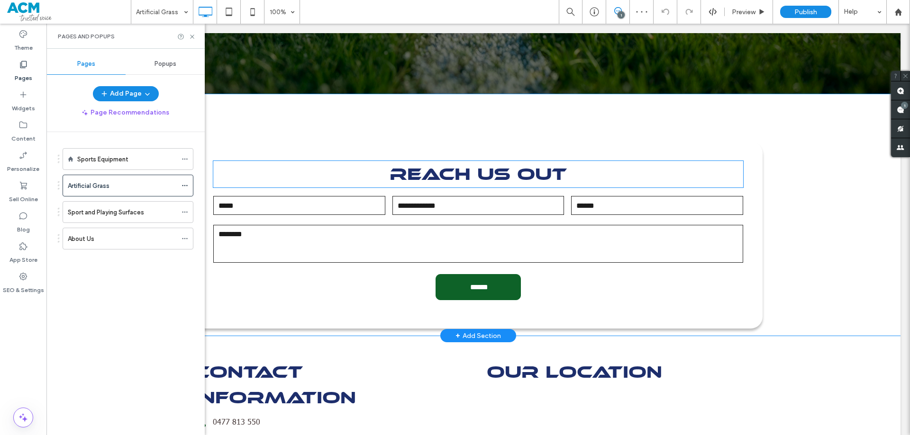
click at [500, 164] on span "REACH US OUT" at bounding box center [477, 174] width 177 height 20
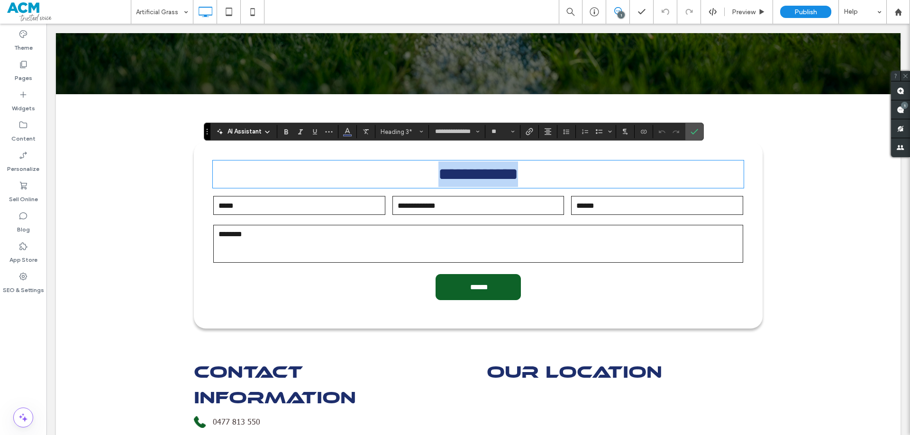
click at [507, 166] on span "**********" at bounding box center [478, 174] width 80 height 17
drag, startPoint x: 506, startPoint y: 163, endPoint x: 463, endPoint y: 162, distance: 43.6
click at [463, 166] on span "**********" at bounding box center [478, 174] width 80 height 17
click at [11, 73] on div "Pages" at bounding box center [23, 71] width 46 height 30
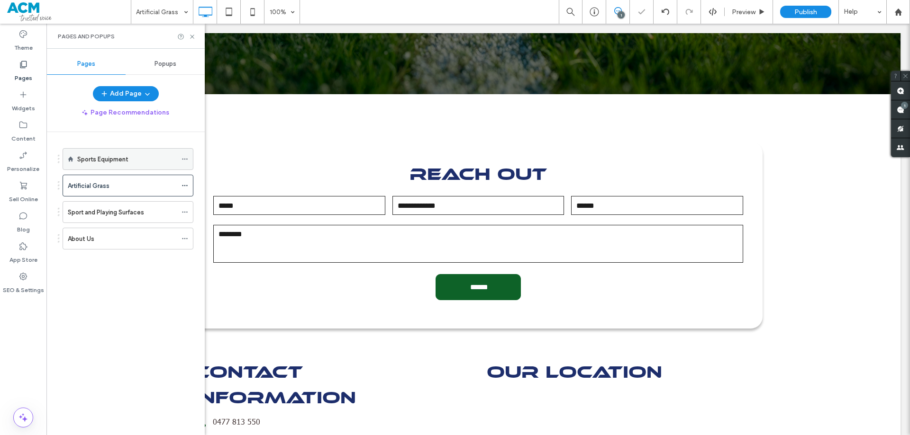
click at [107, 161] on label "Sports Equipment" at bounding box center [102, 159] width 51 height 17
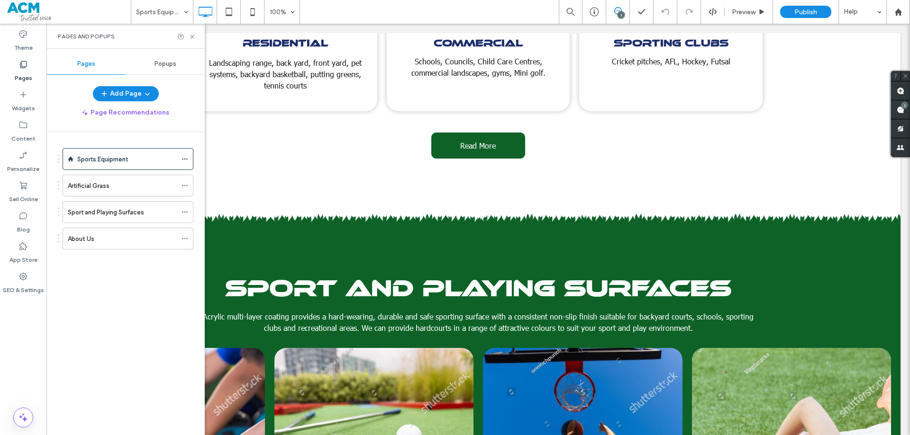
scroll to position [711, 0]
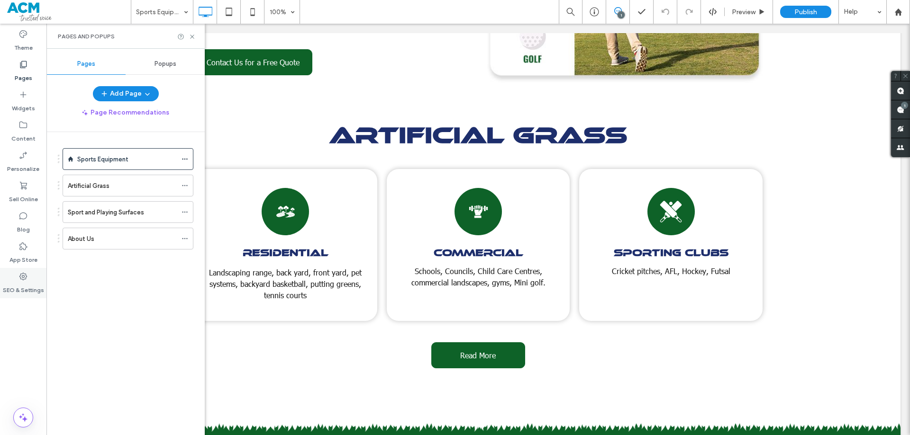
click at [13, 278] on div "SEO & Settings" at bounding box center [23, 283] width 46 height 30
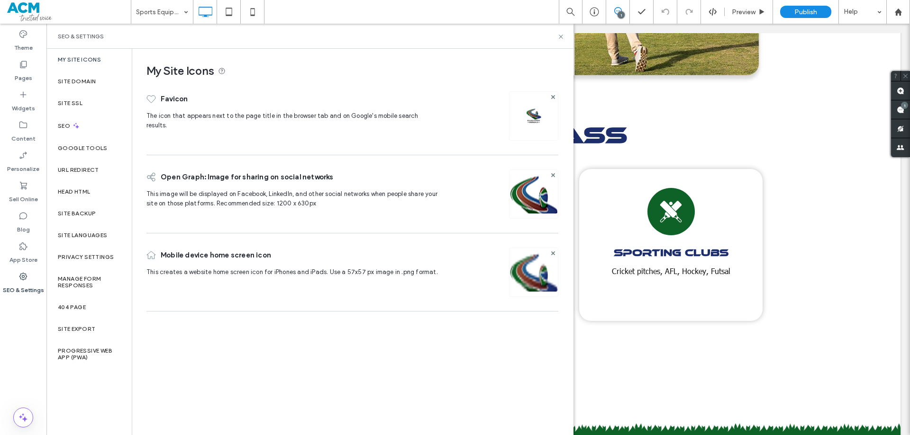
click at [83, 214] on label "Sport and Playing Surfaces" at bounding box center [106, 212] width 76 height 17
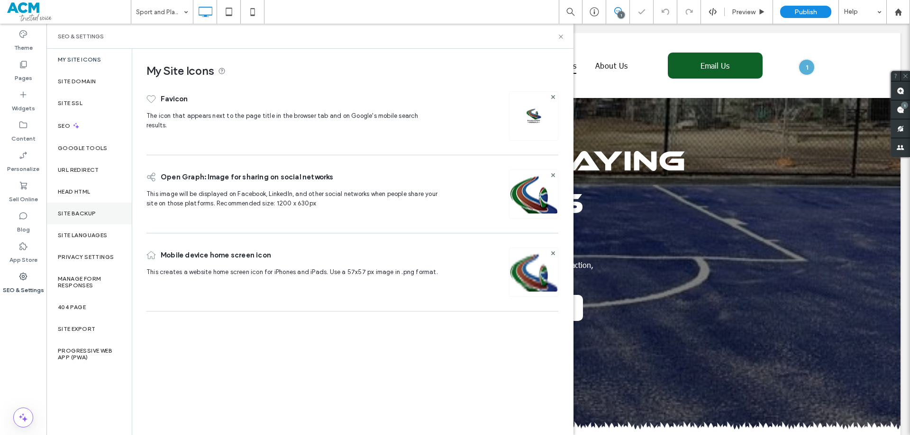
click at [93, 216] on label "Site Backup" at bounding box center [77, 213] width 38 height 7
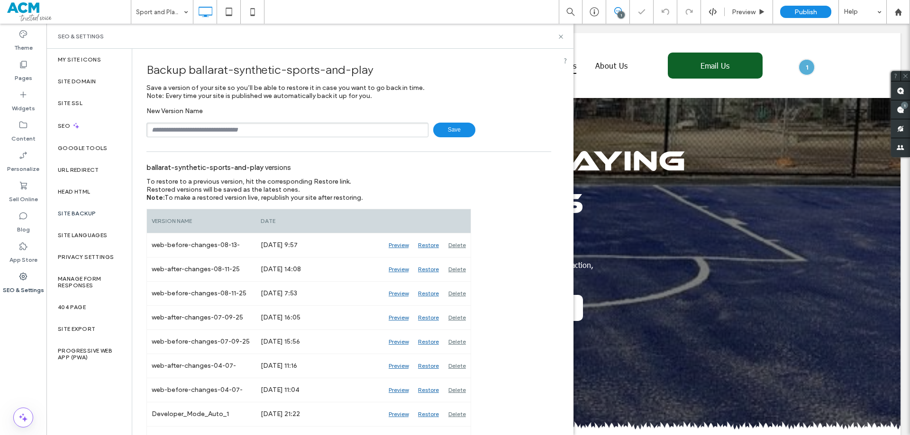
click at [252, 125] on input "text" at bounding box center [287, 130] width 282 height 15
type input "**********"
